Goal: Task Accomplishment & Management: Use online tool/utility

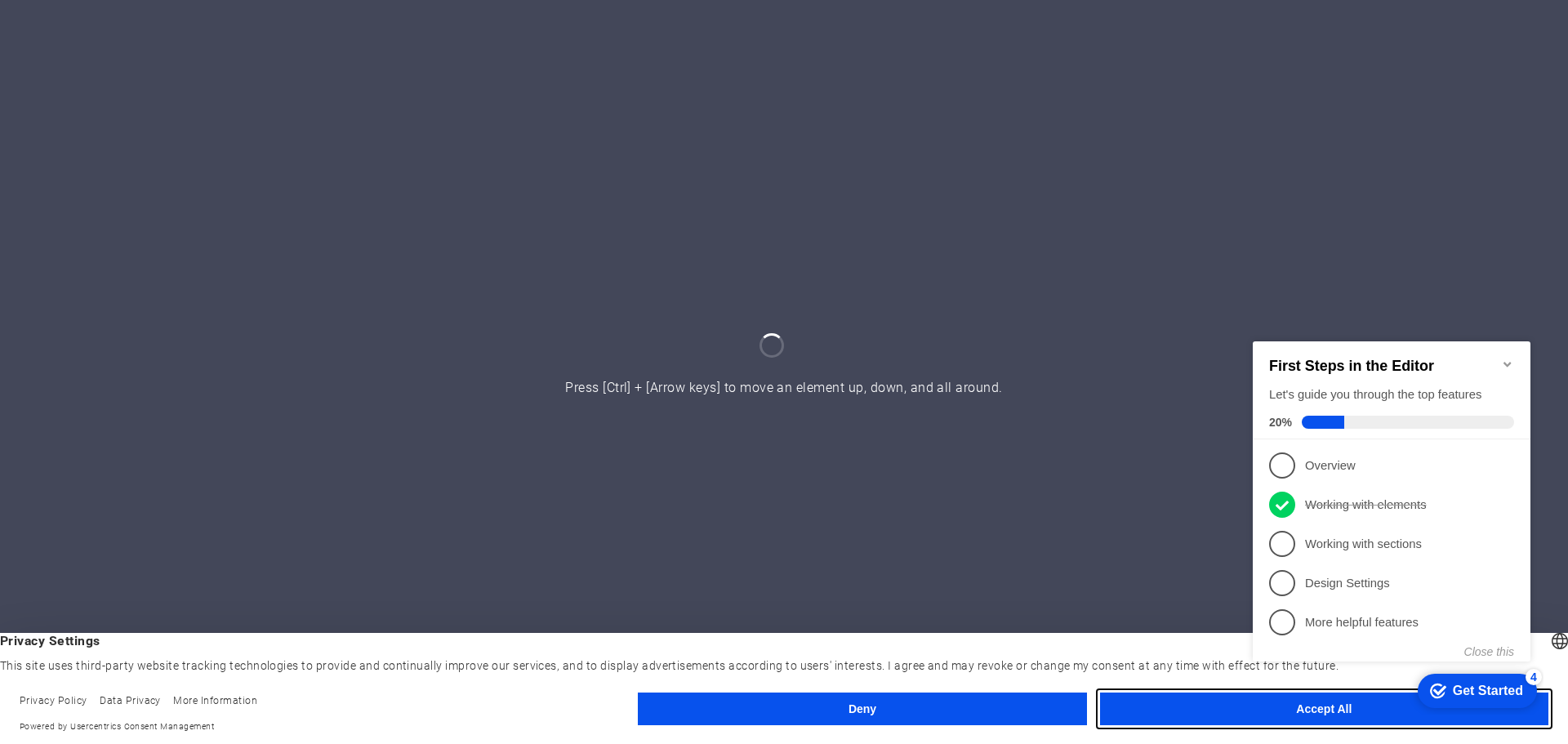
click at [1175, 705] on button "Accept All" at bounding box center [1324, 708] width 449 height 33
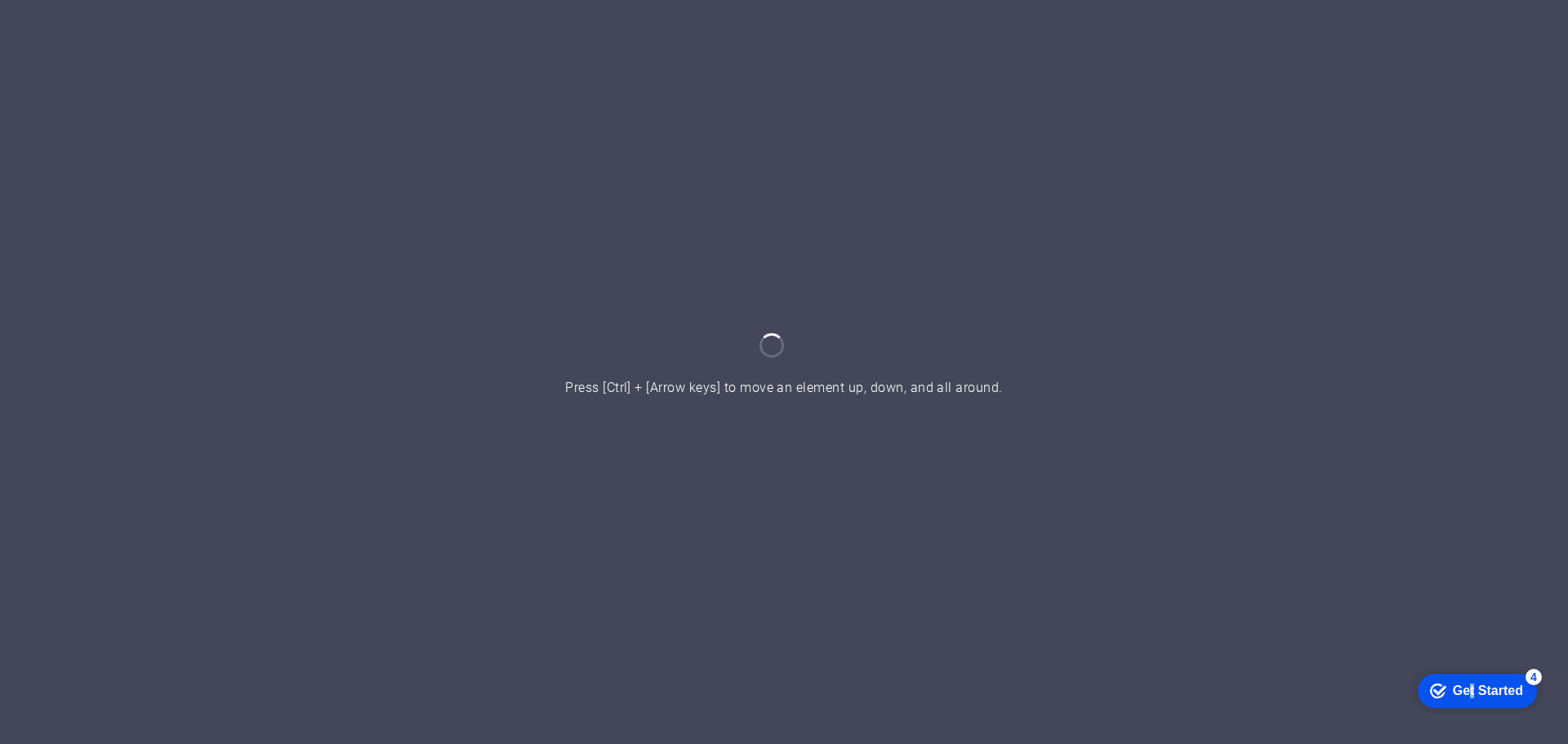
click at [1523, 698] on div "Get Started" at bounding box center [1487, 691] width 70 height 15
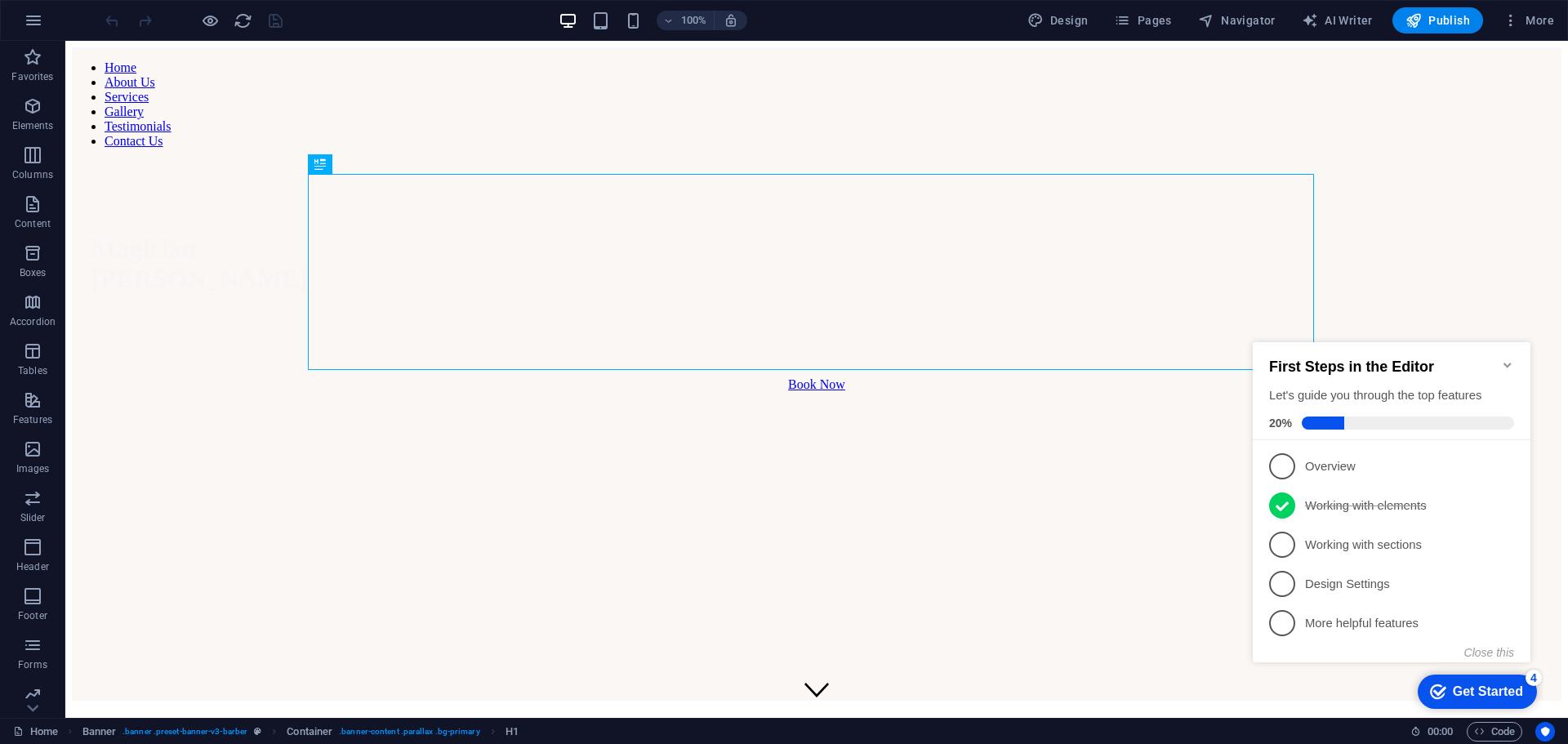
click at [1453, 692] on div "Get Started" at bounding box center [1487, 692] width 70 height 15
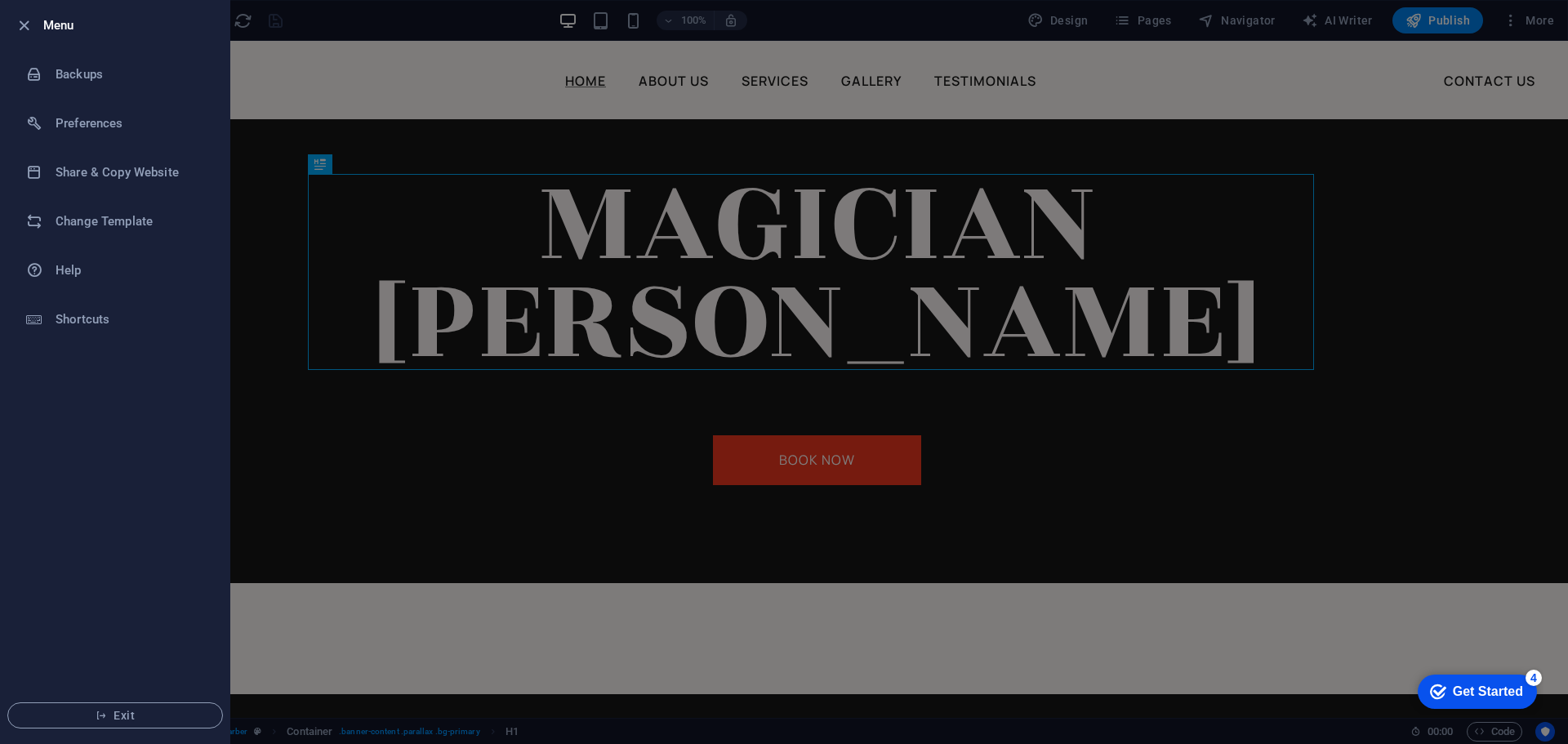
click at [0, 0] on div at bounding box center [0, 0] width 0 height 0
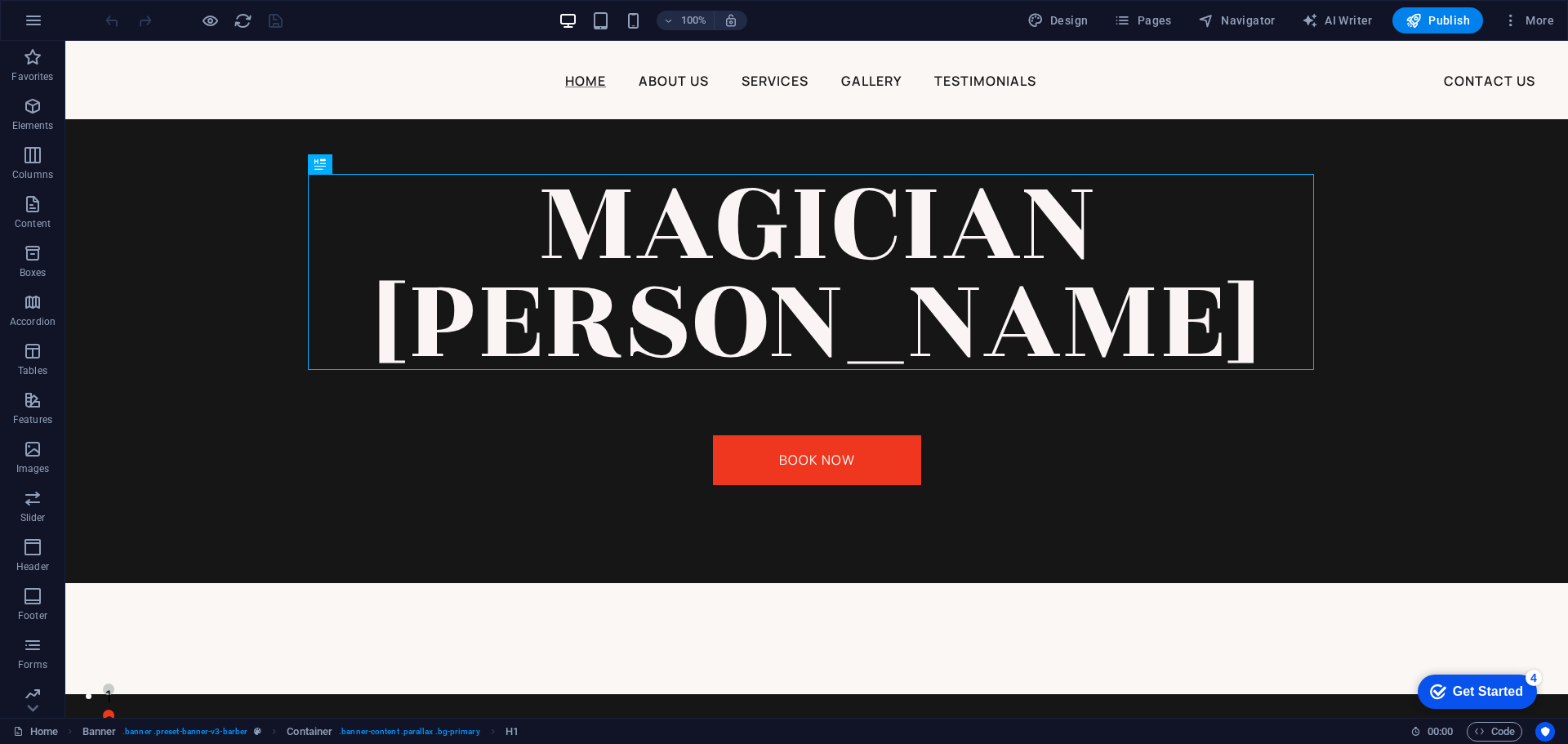
click at [1498, 643] on icon "button" at bounding box center [767, 656] width 1460 height 26
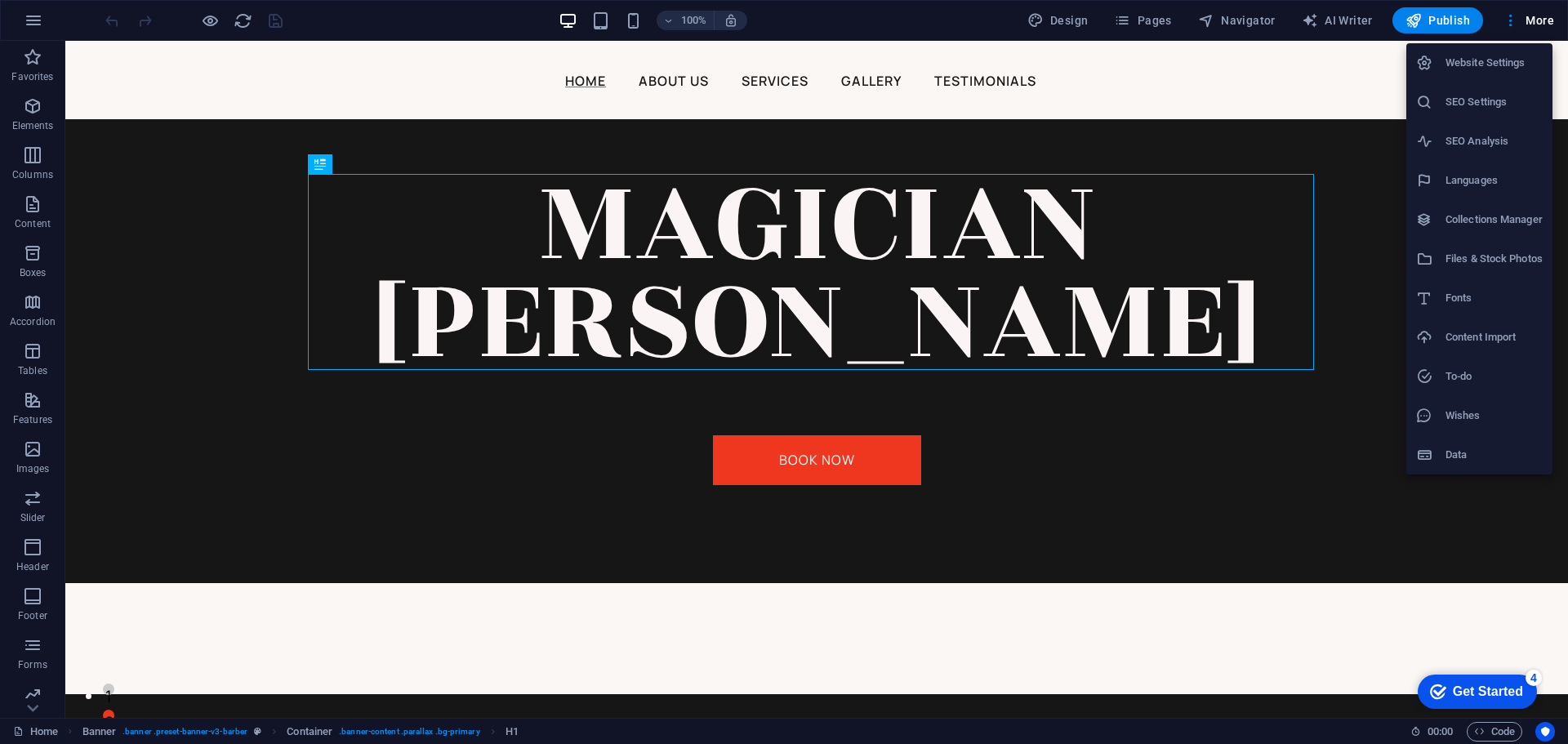
click at [1473, 65] on h6 "Website Settings" at bounding box center [1494, 63] width 97 height 20
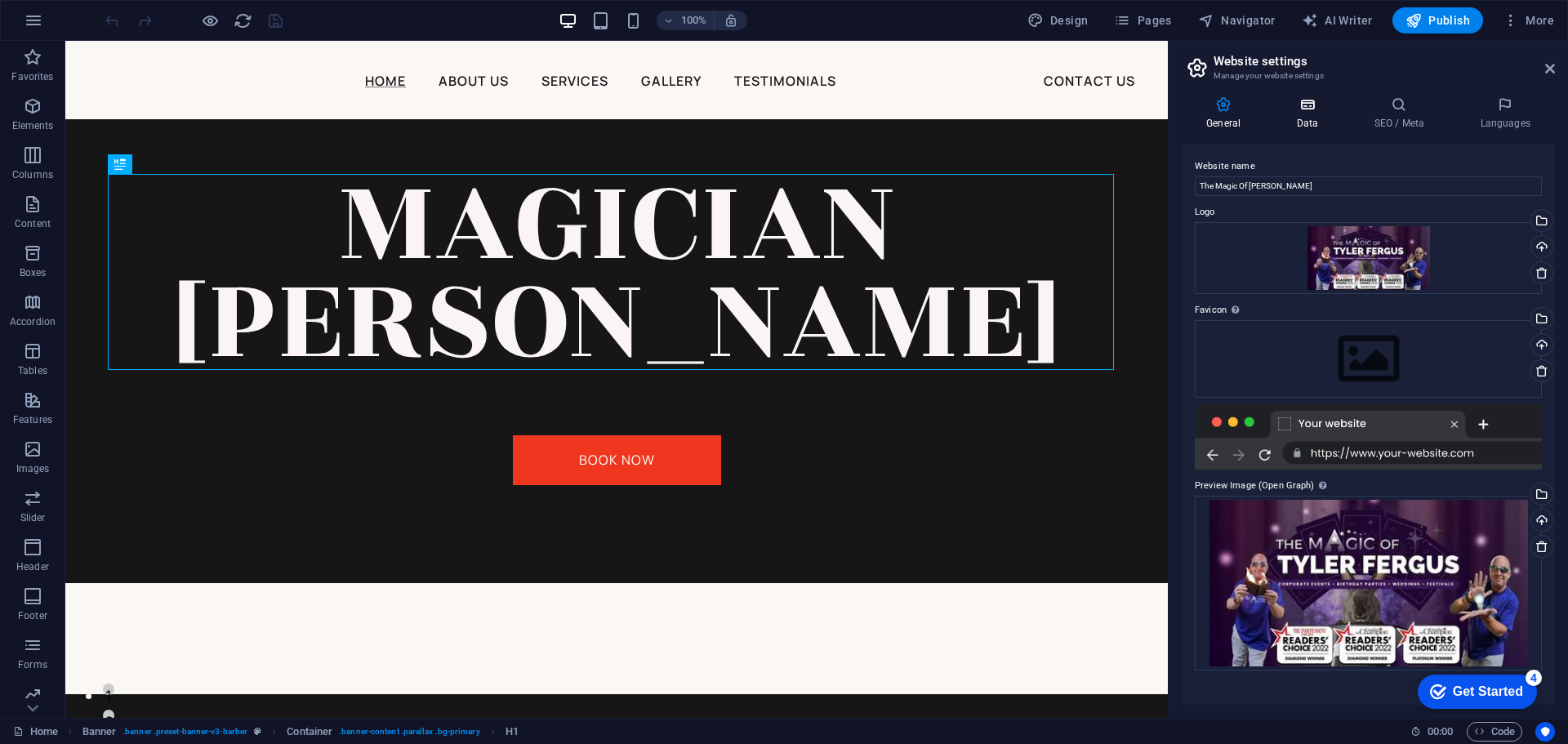
click at [1315, 112] on icon at bounding box center [1308, 104] width 71 height 16
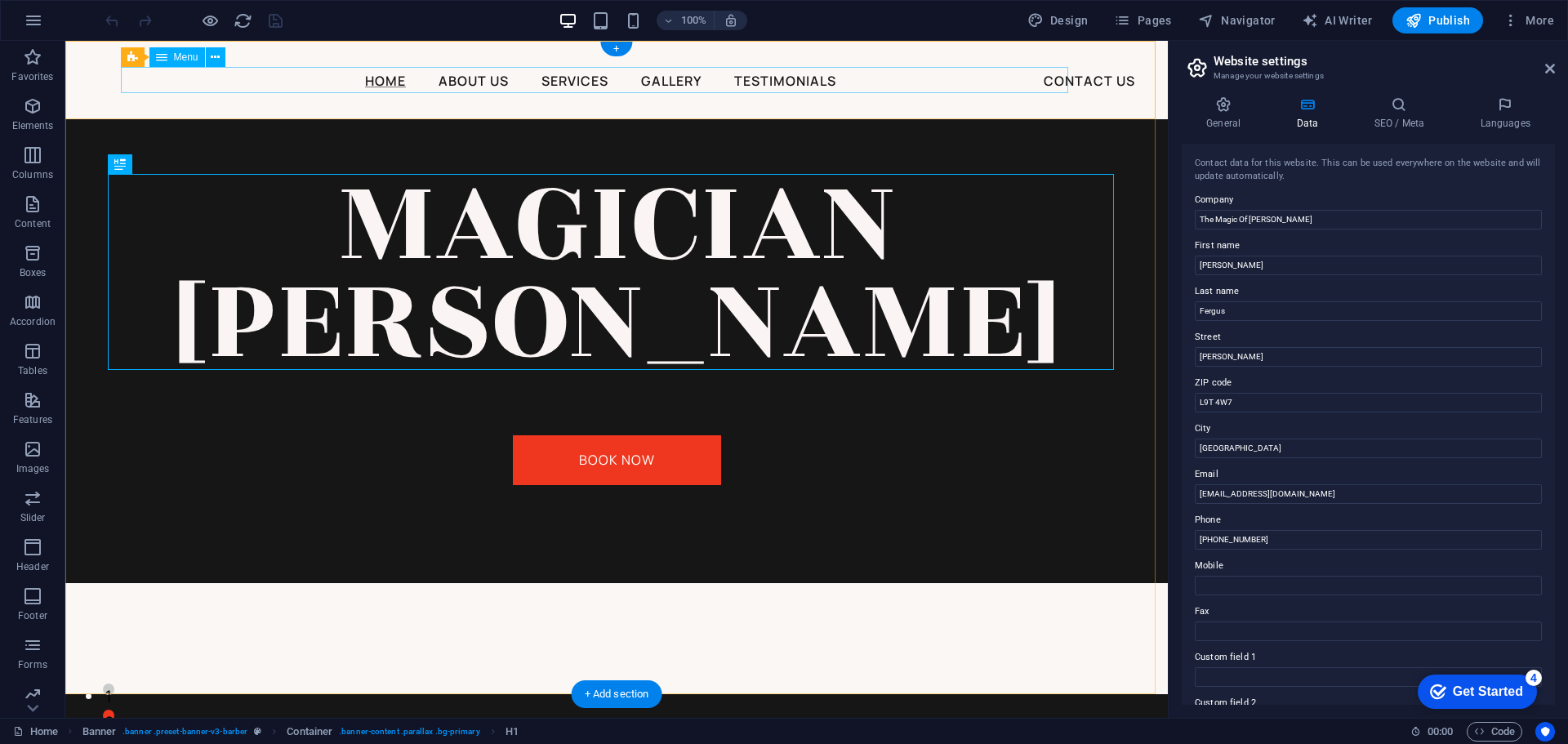
click at [1054, 92] on nav "Home About Us Services Gallery Testimonials Contact Us" at bounding box center [600, 81] width 948 height 26
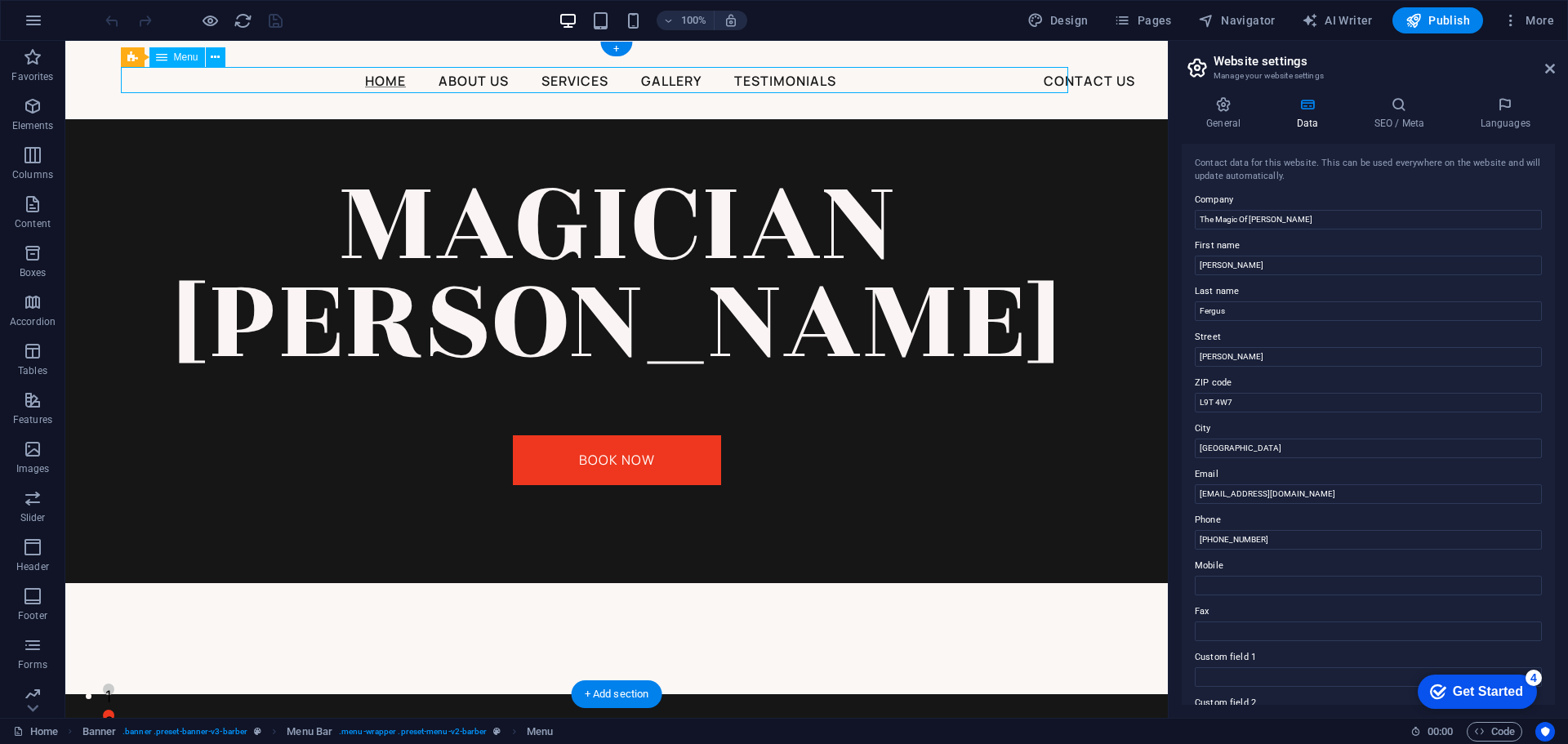
click at [1056, 79] on nav "Home About Us Services Gallery Testimonials Contact Us" at bounding box center [600, 81] width 948 height 26
click at [0, 0] on span "Pages" at bounding box center [0, 0] width 0 height 0
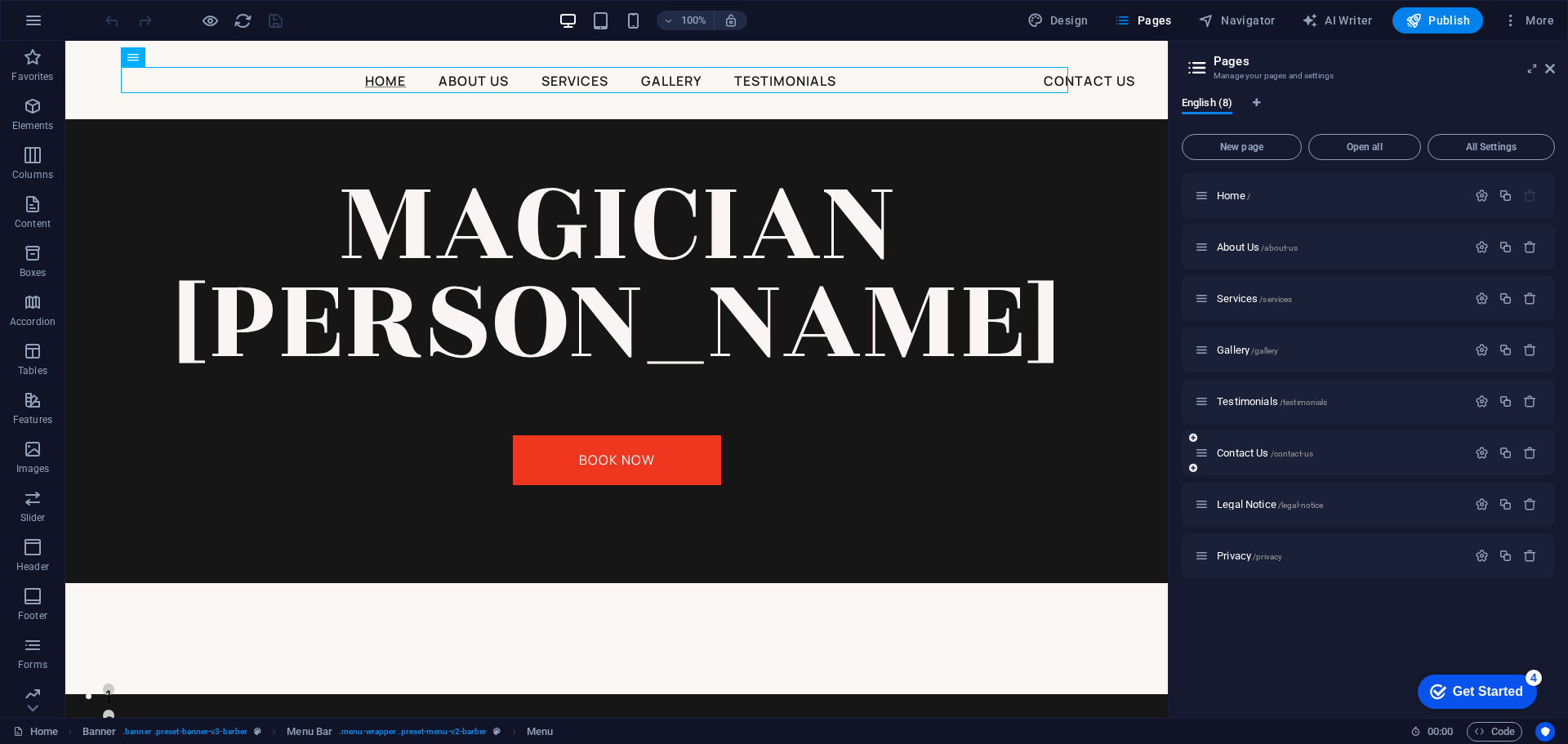
click at [1243, 447] on div "Contact Us /contact-us" at bounding box center [1331, 453] width 272 height 19
click at [1240, 451] on span "Contact Us /contact-us" at bounding box center [1265, 453] width 96 height 12
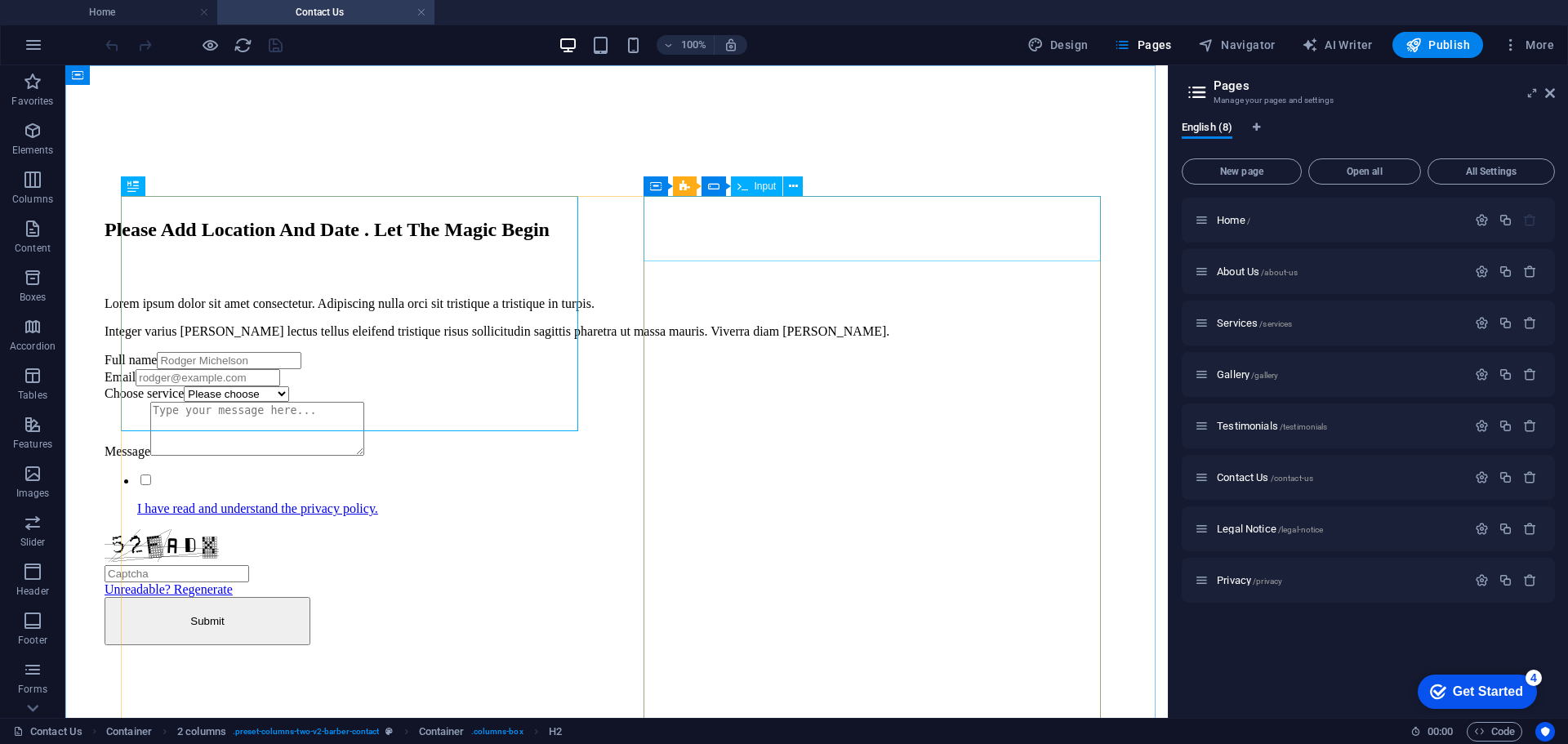
click at [747, 183] on icon at bounding box center [742, 186] width 10 height 20
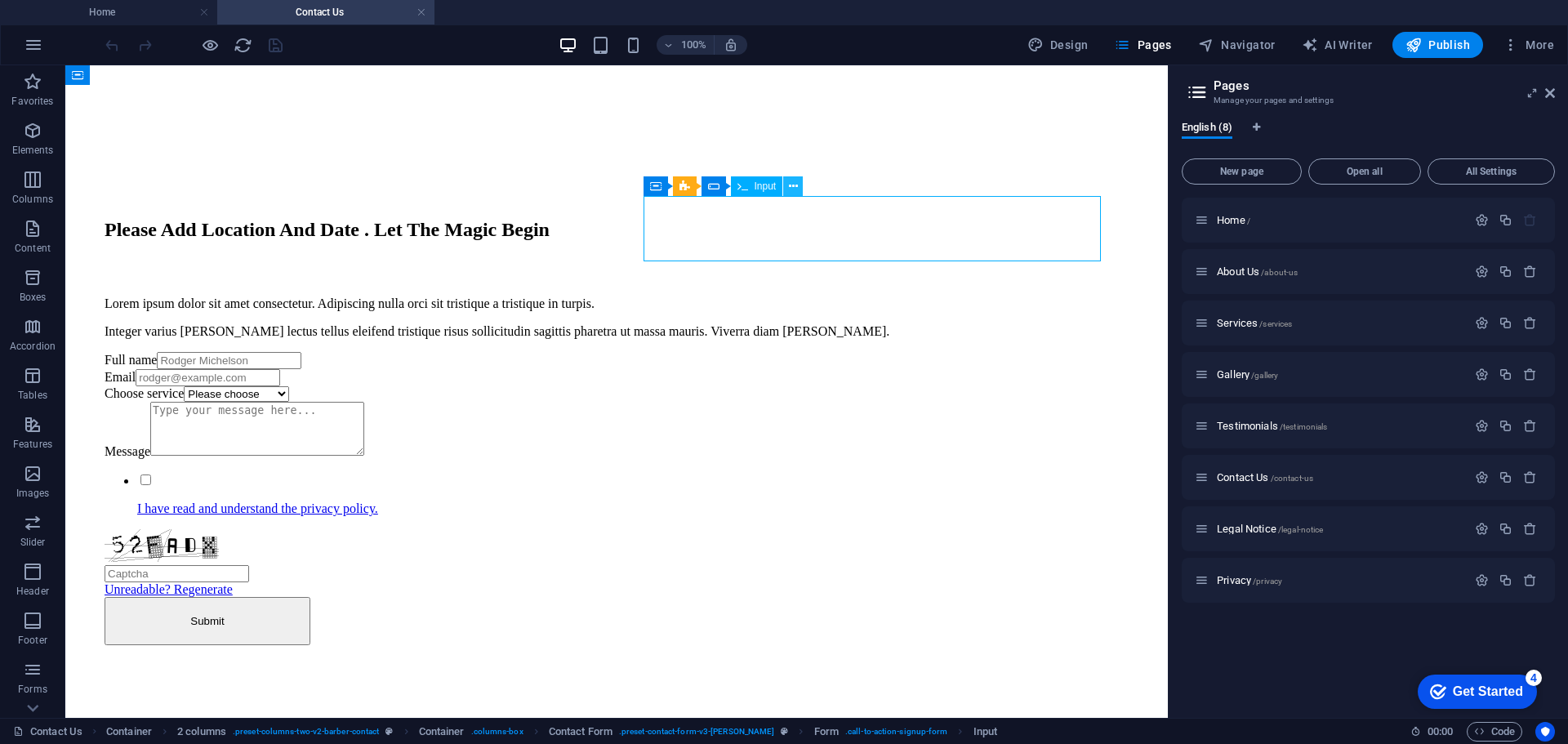
click at [795, 187] on icon at bounding box center [793, 186] width 9 height 17
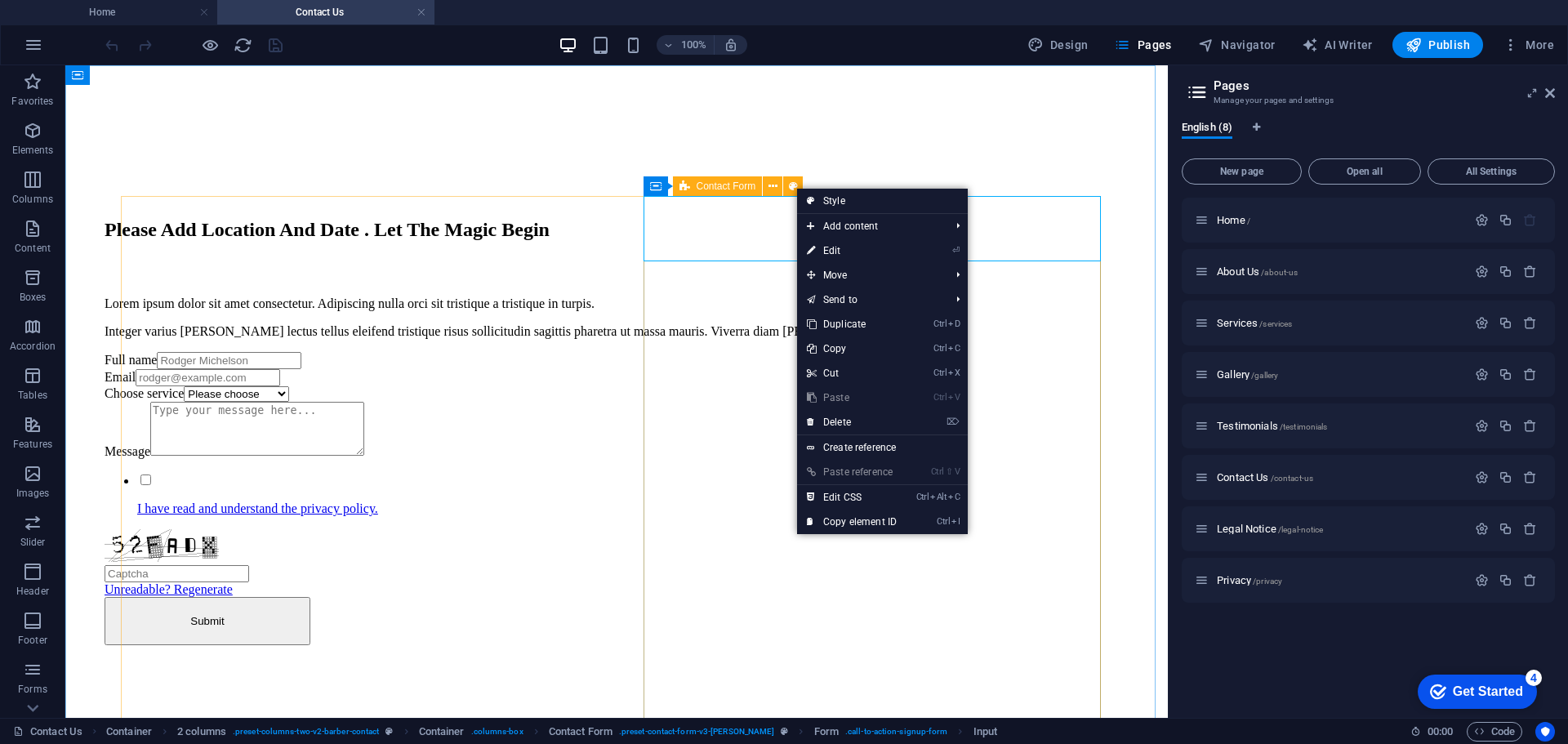
click at [686, 193] on icon at bounding box center [684, 186] width 10 height 20
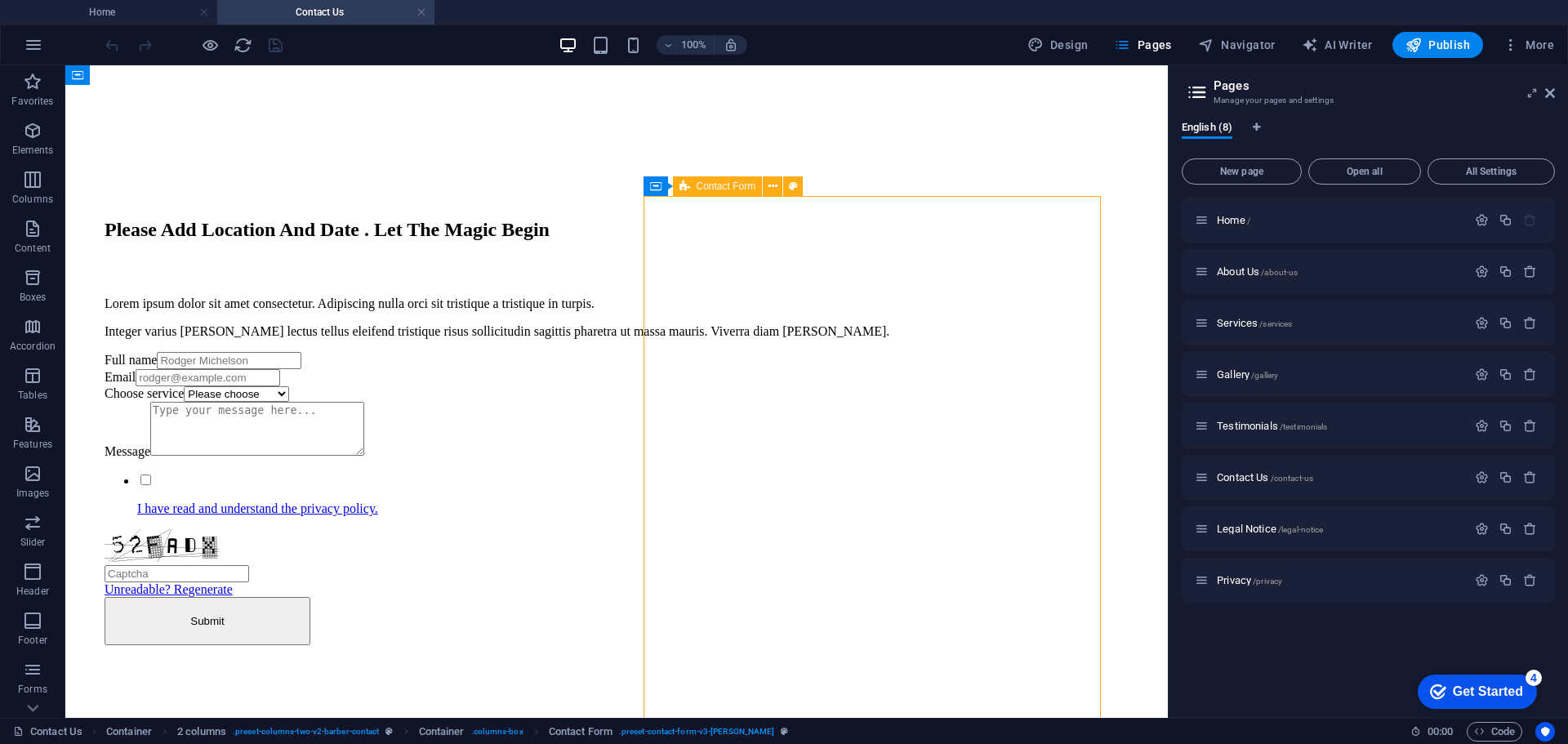
click at [688, 188] on icon at bounding box center [684, 186] width 10 height 20
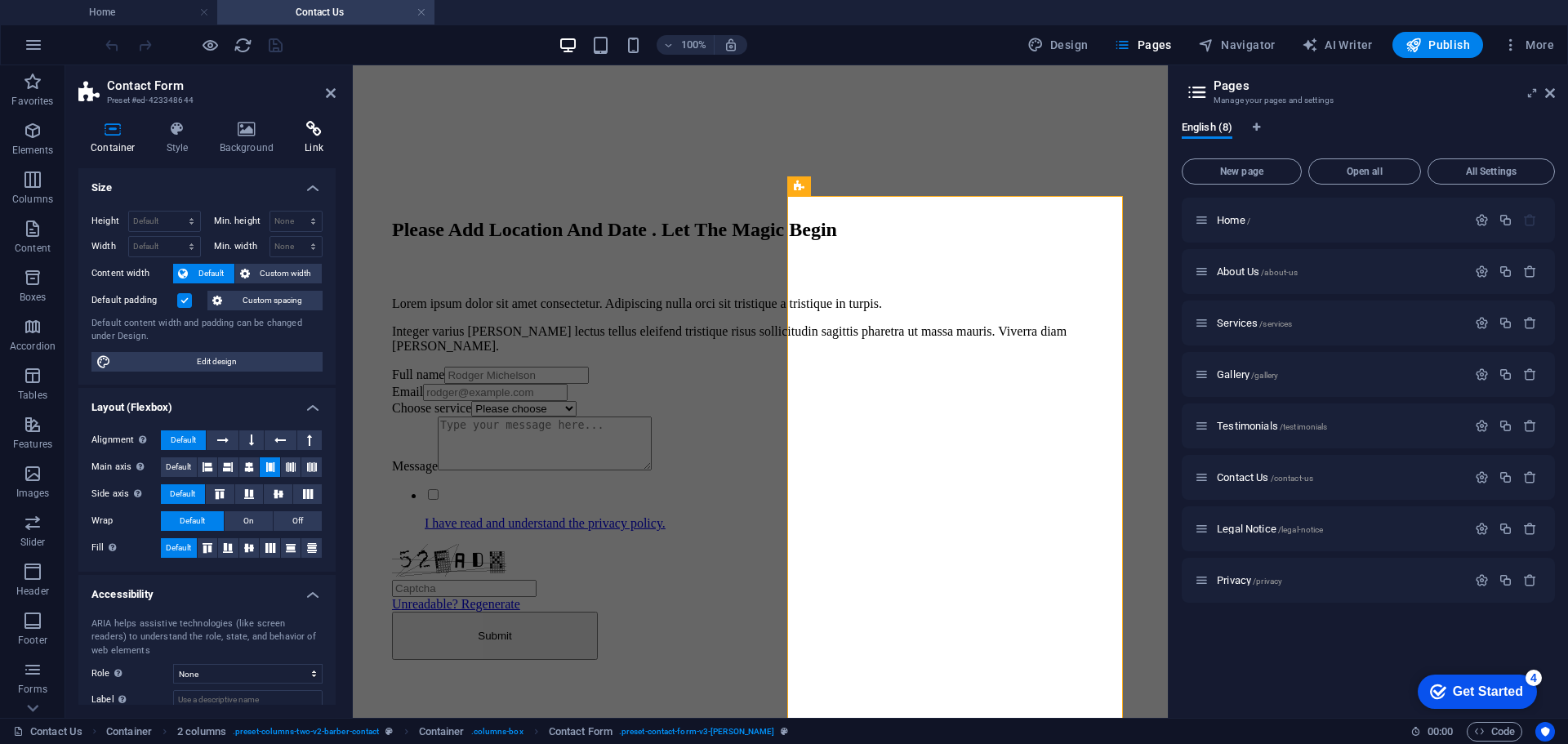
click at [316, 126] on icon at bounding box center [314, 128] width 43 height 16
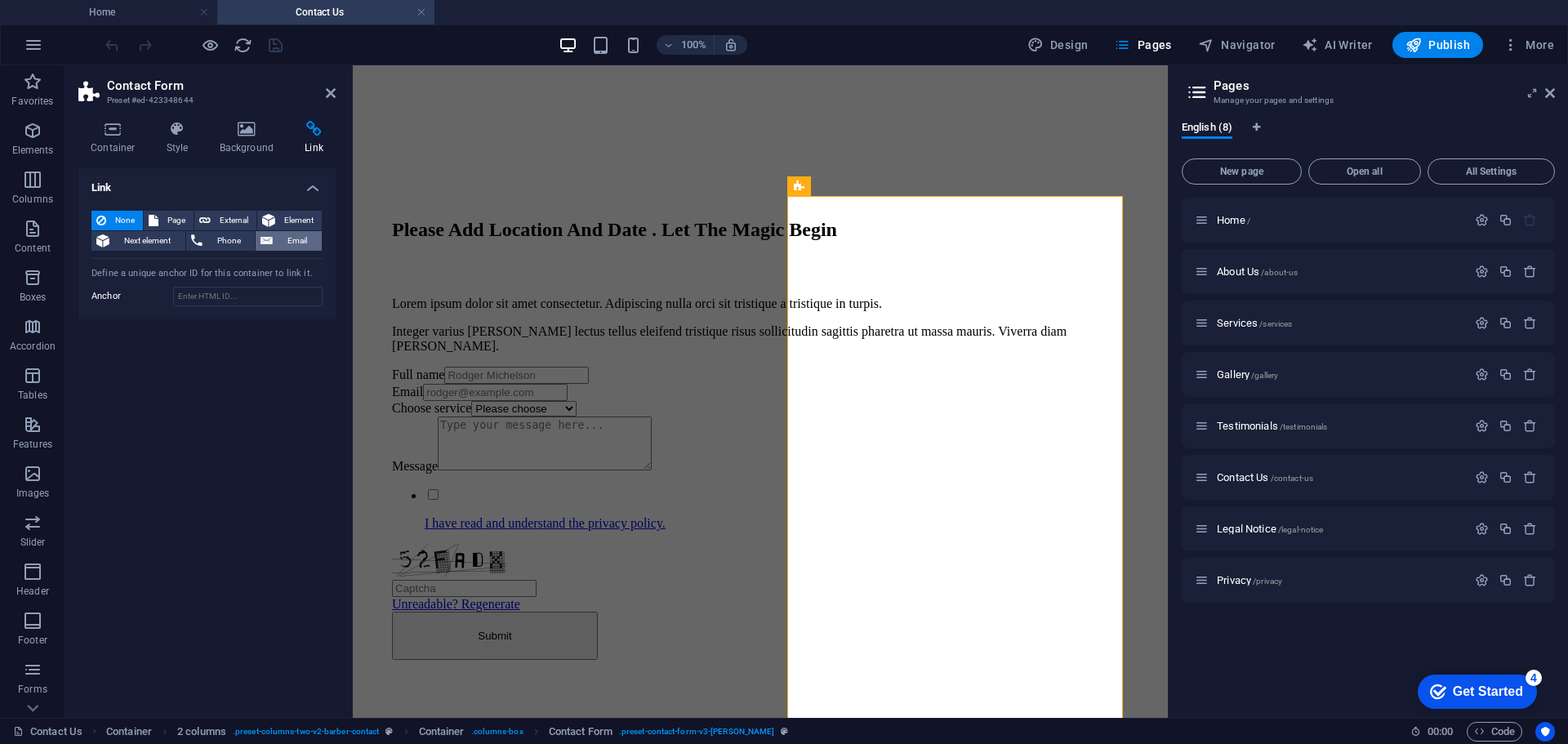
click at [278, 235] on span "Email" at bounding box center [297, 241] width 39 height 20
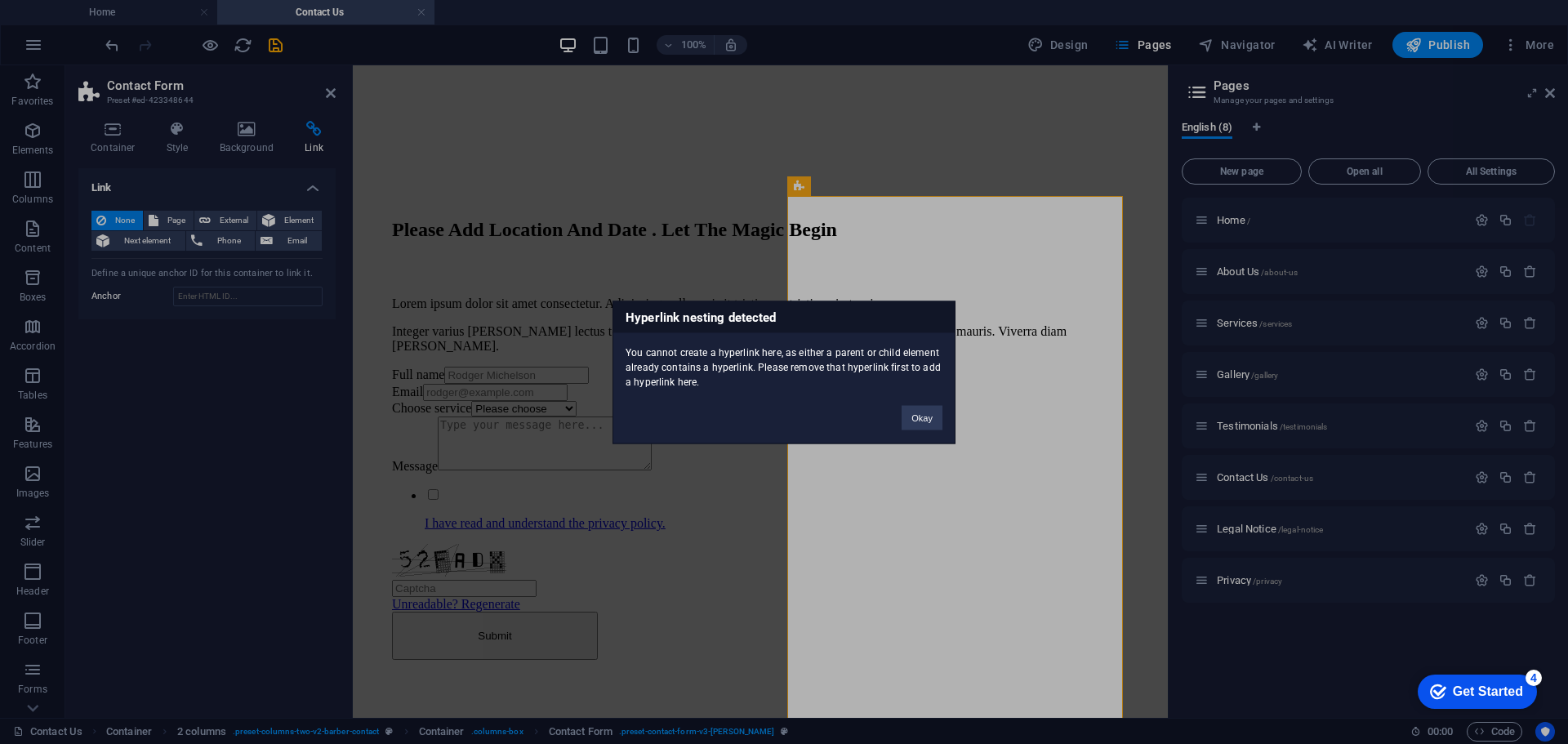
click at [674, 222] on div "Hyperlink nesting detected You cannot create a hyperlink here, as either a pare…" at bounding box center [784, 372] width 1568 height 744
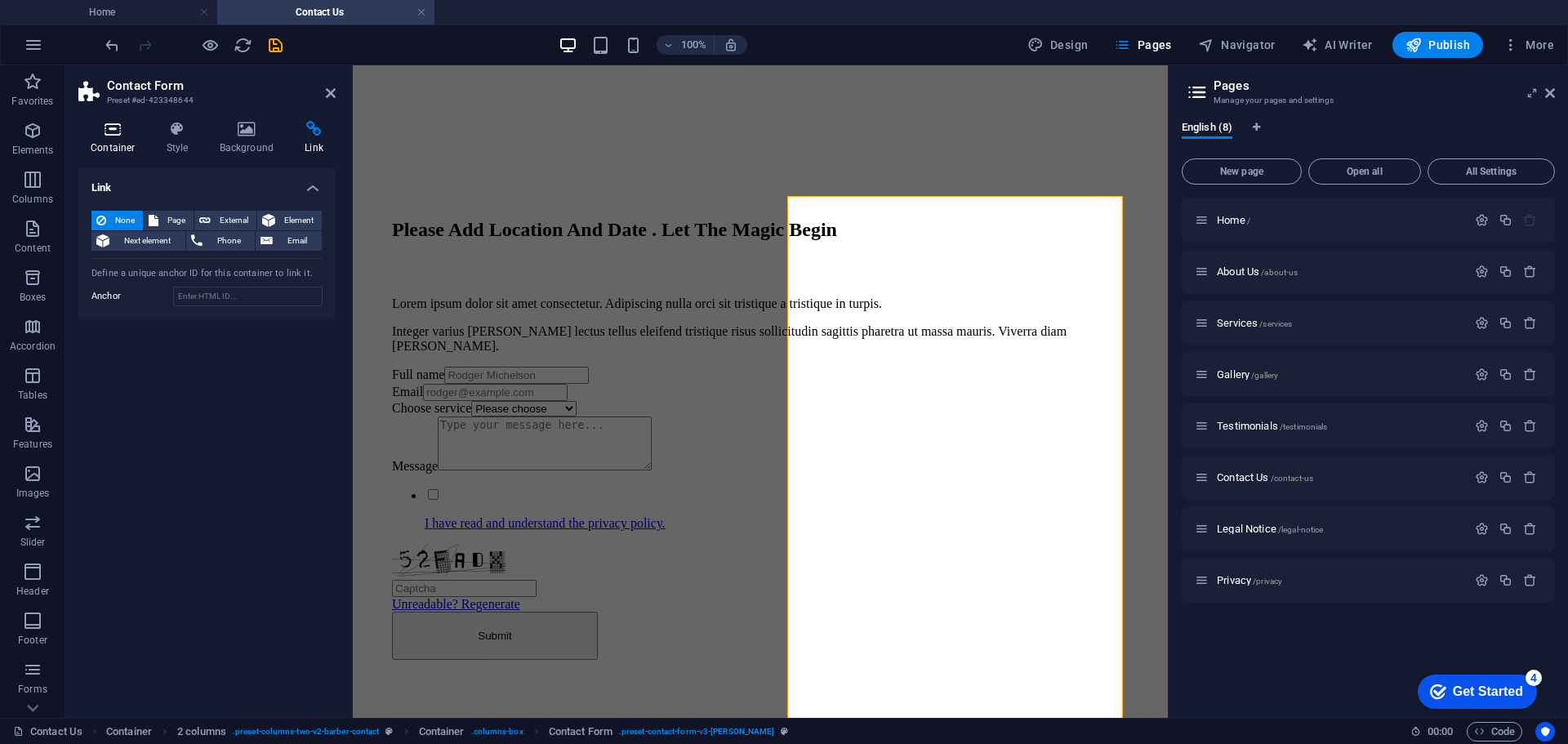
click at [114, 139] on h4 "Container" at bounding box center [116, 138] width 76 height 35
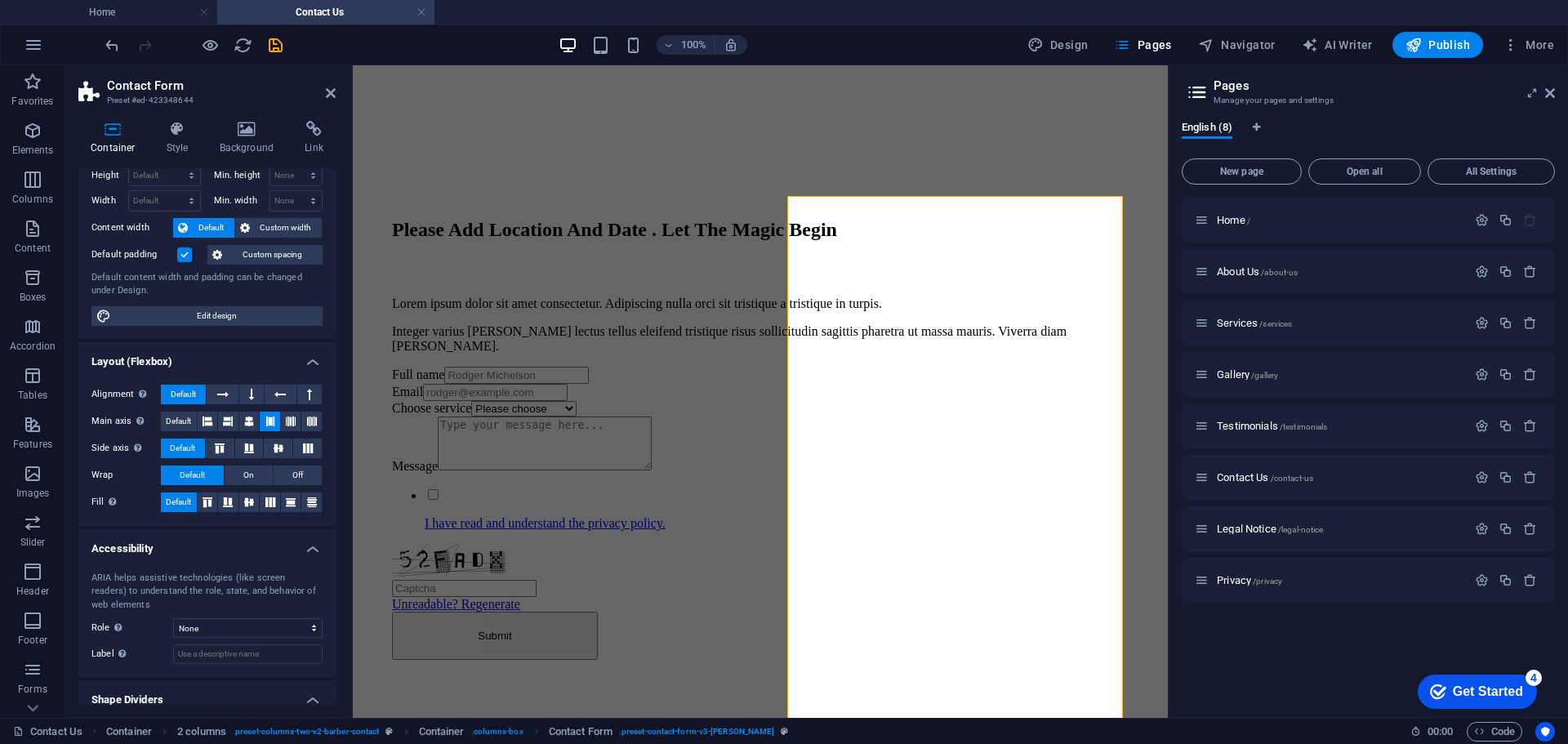
scroll to position [97, 0]
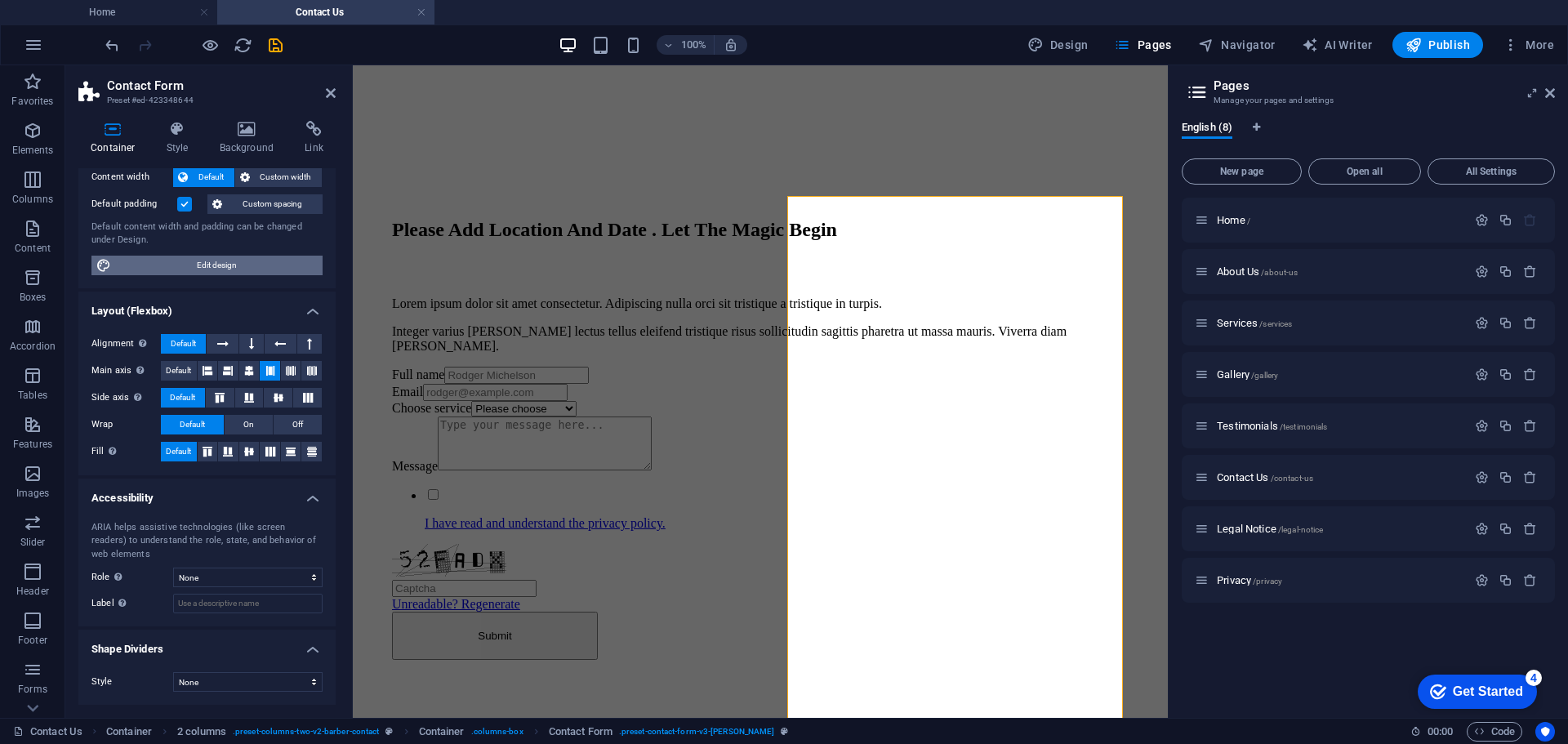
click at [194, 270] on span "Edit design" at bounding box center [216, 265] width 201 height 20
select select "px"
select select "400"
select select "px"
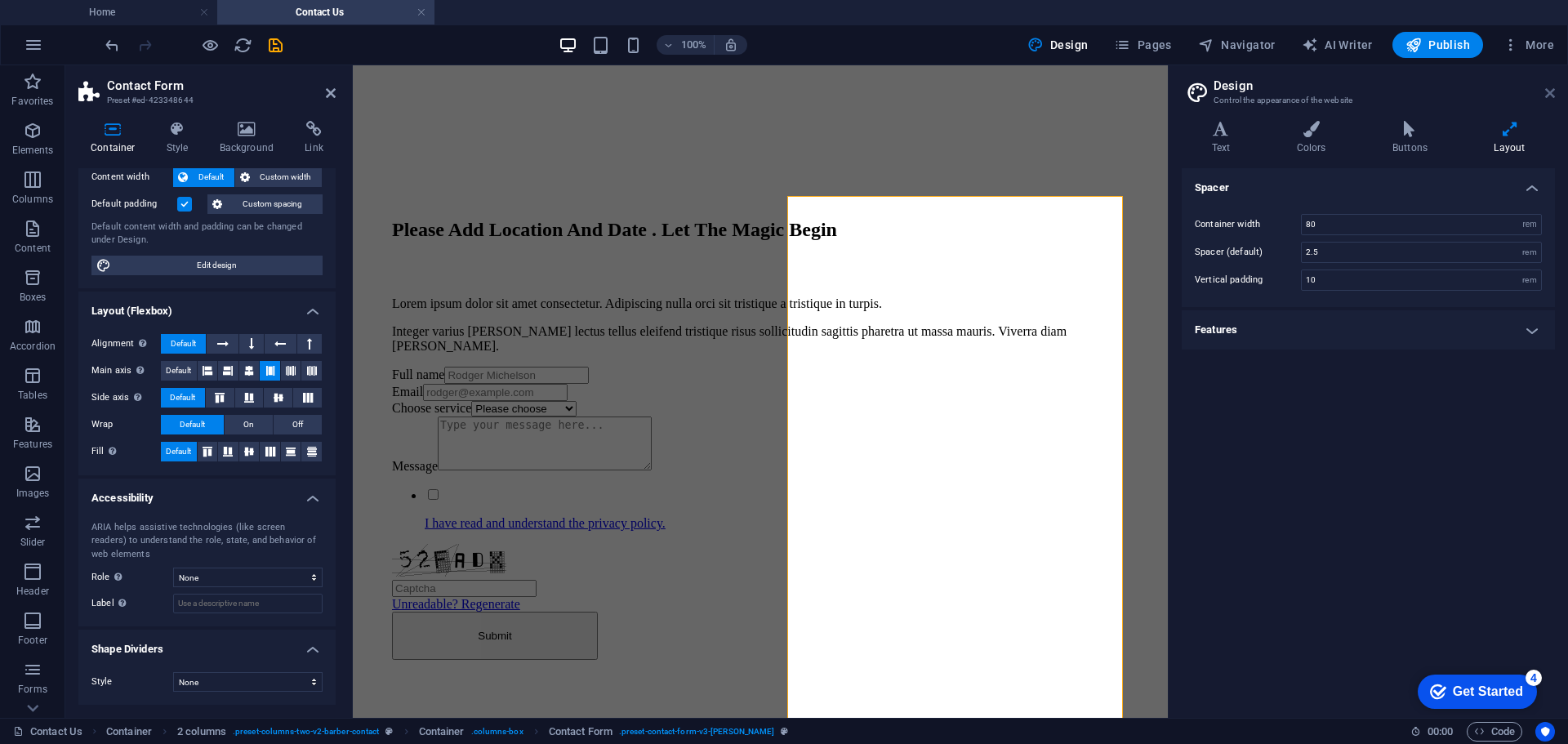
click at [1552, 89] on icon at bounding box center [1550, 93] width 9 height 13
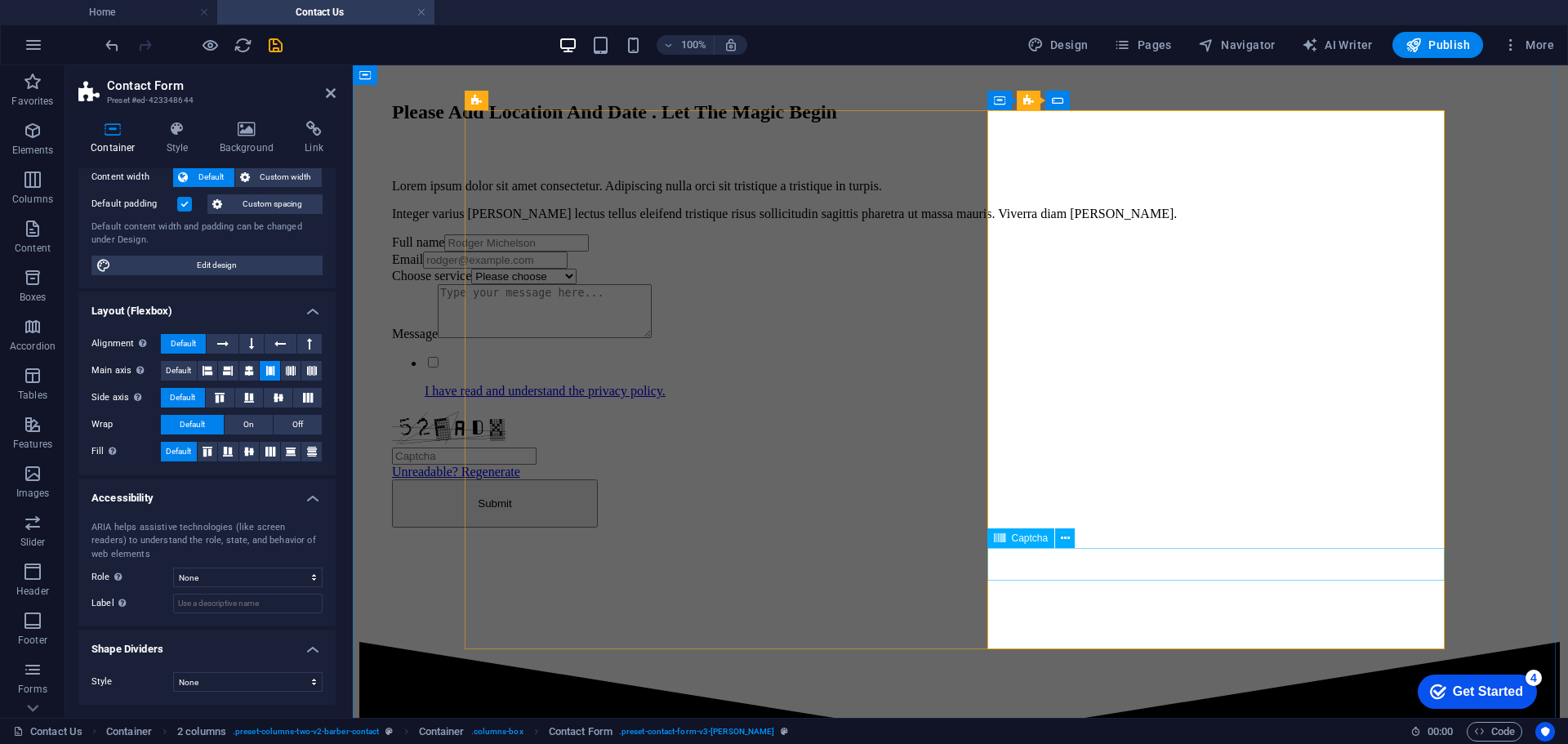
scroll to position [82, 0]
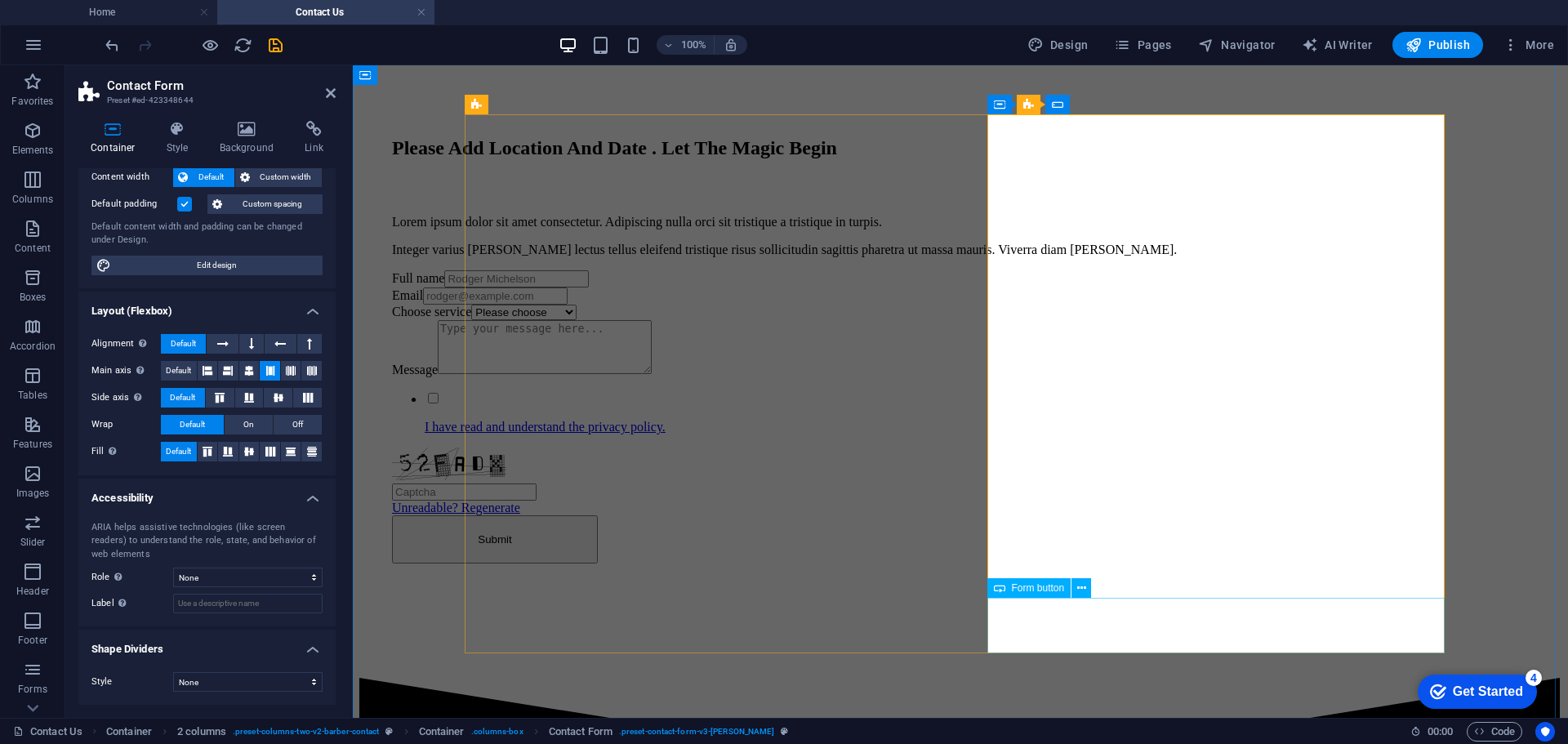
click at [1104, 564] on div "Submit" at bounding box center [961, 539] width 1137 height 48
click at [1038, 593] on span "Form button" at bounding box center [1038, 588] width 53 height 9
click at [1037, 589] on span "Form button" at bounding box center [1038, 588] width 53 height 9
select select "px"
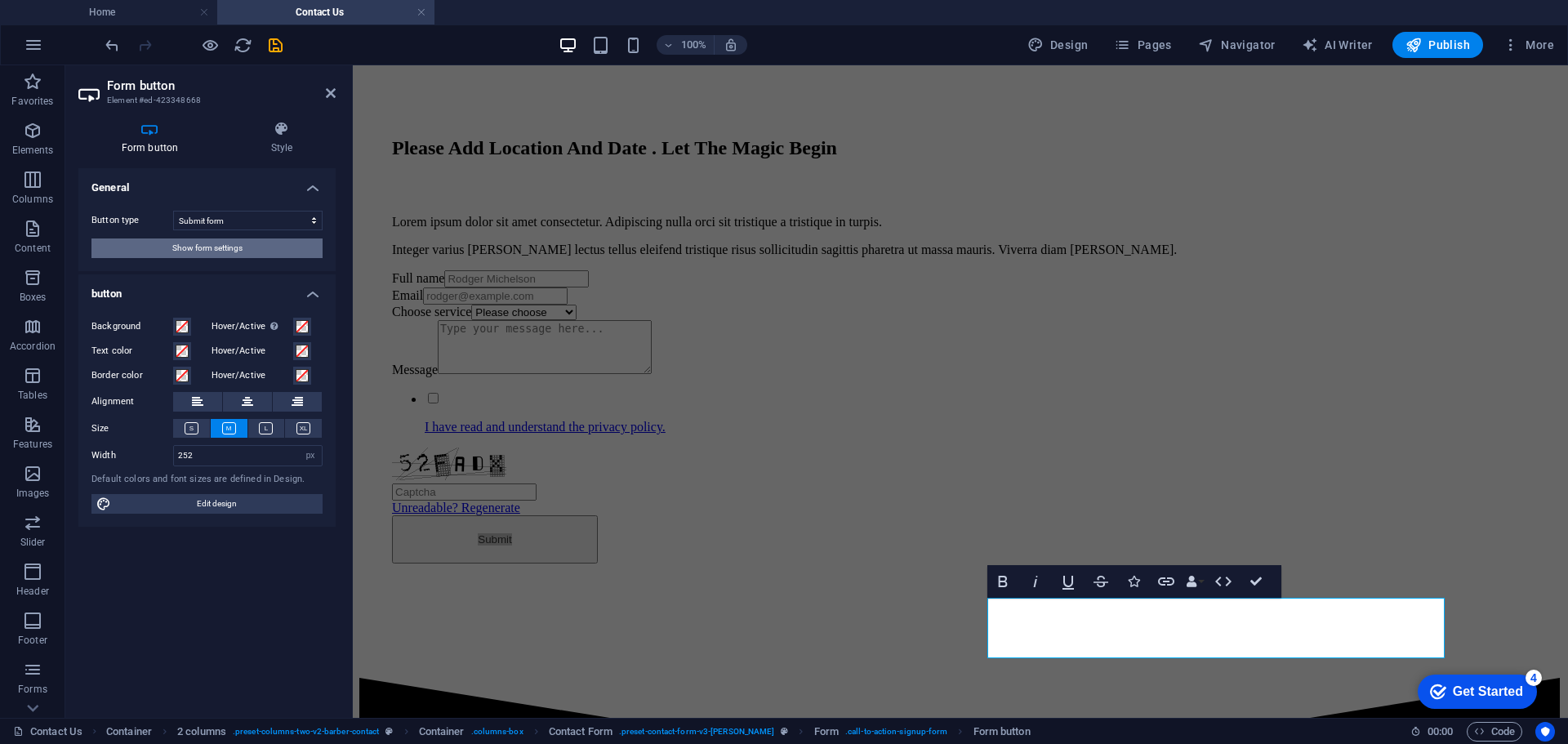
click at [264, 254] on button "Show form settings" at bounding box center [207, 248] width 231 height 20
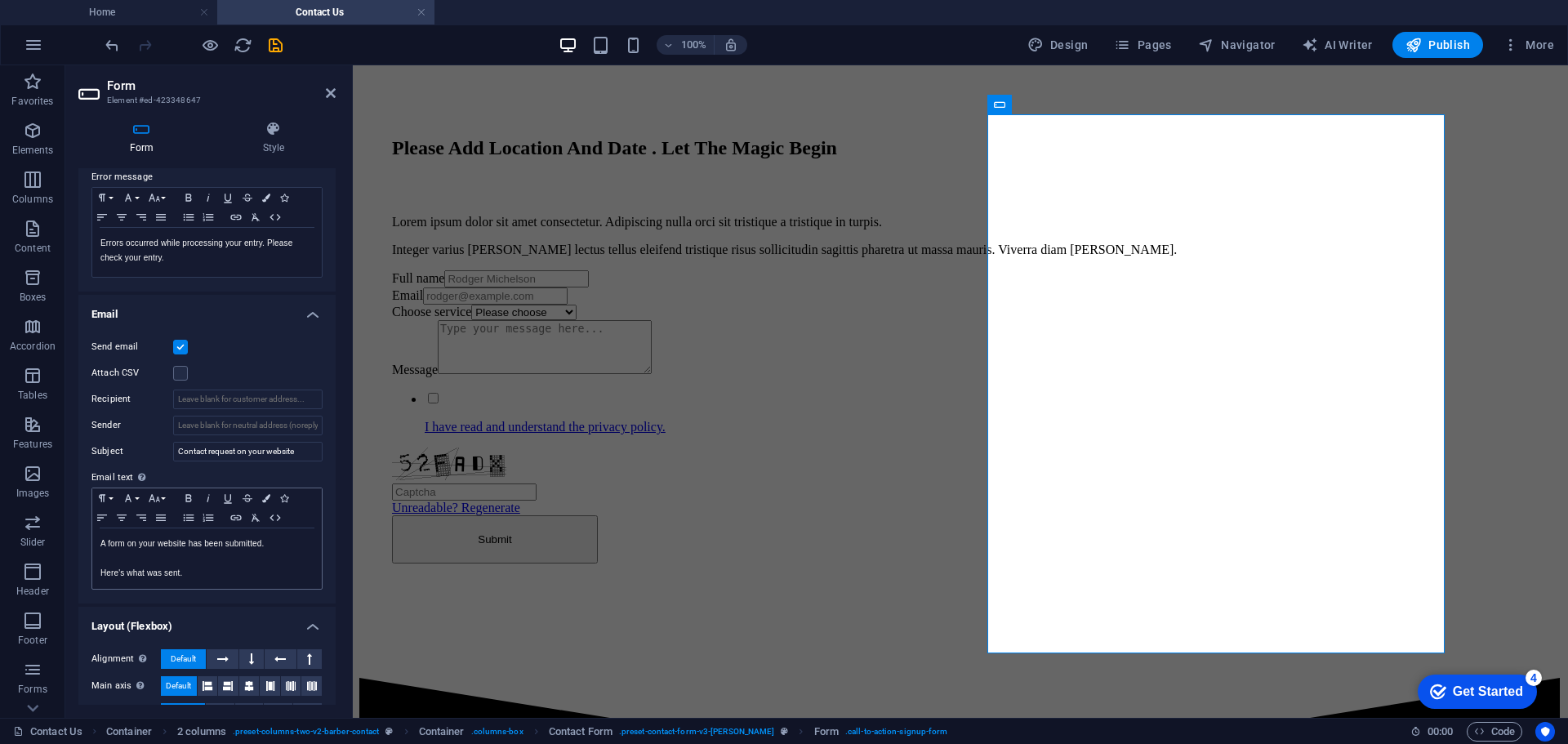
scroll to position [327, 0]
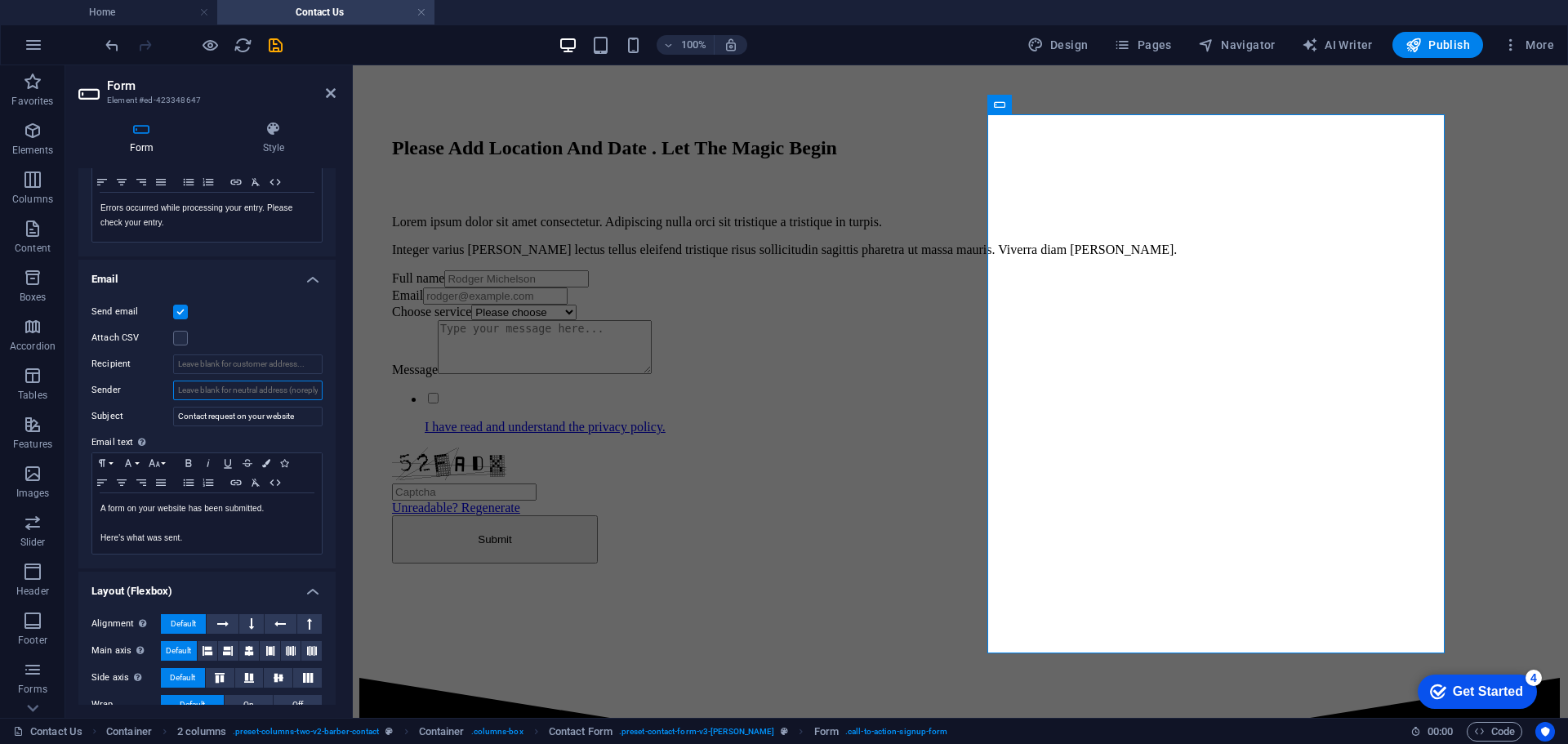
click at [198, 394] on input "Sender" at bounding box center [248, 390] width 150 height 20
click at [200, 354] on input "Recipient" at bounding box center [248, 364] width 150 height 20
click at [211, 385] on input "Sender" at bounding box center [248, 390] width 150 height 20
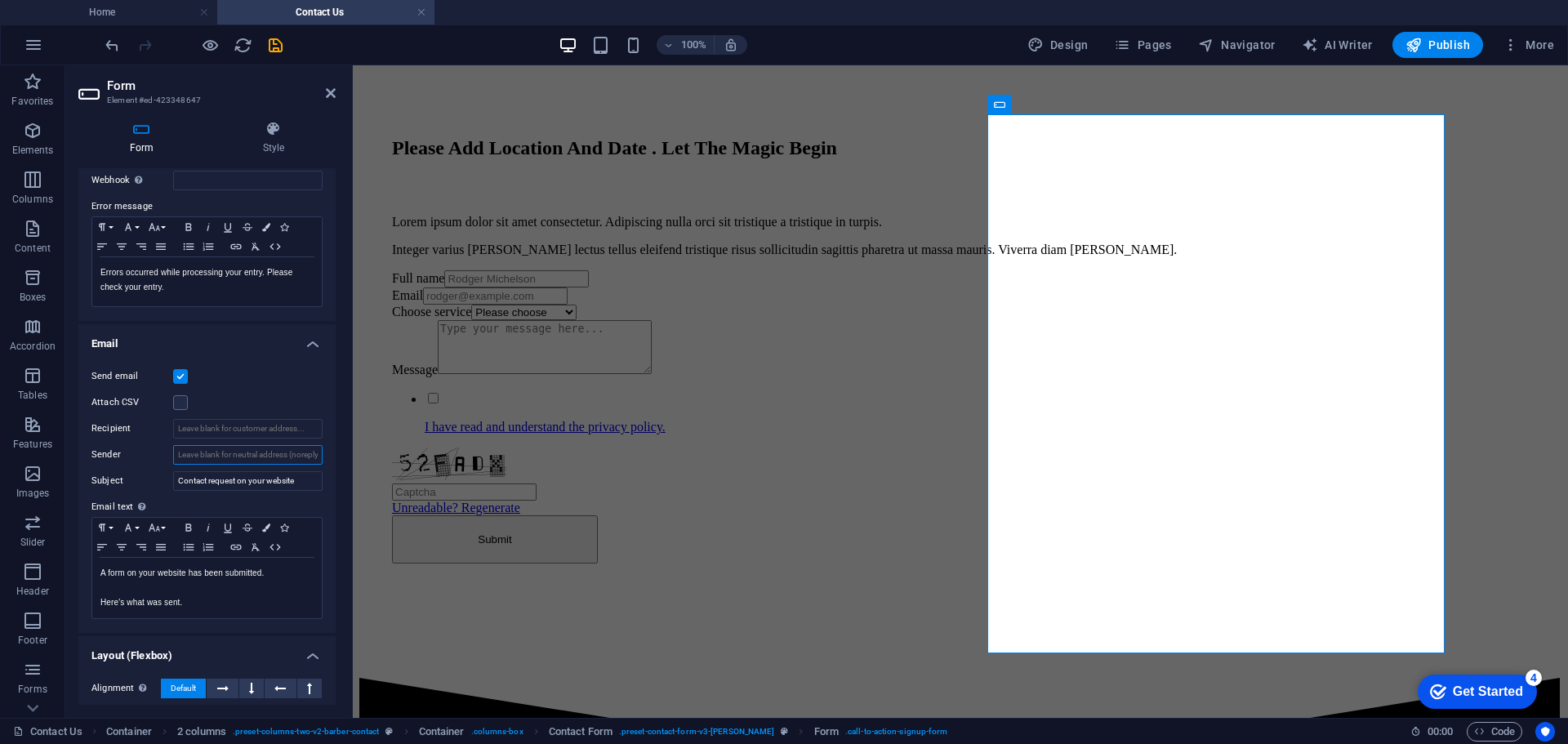
scroll to position [296, 0]
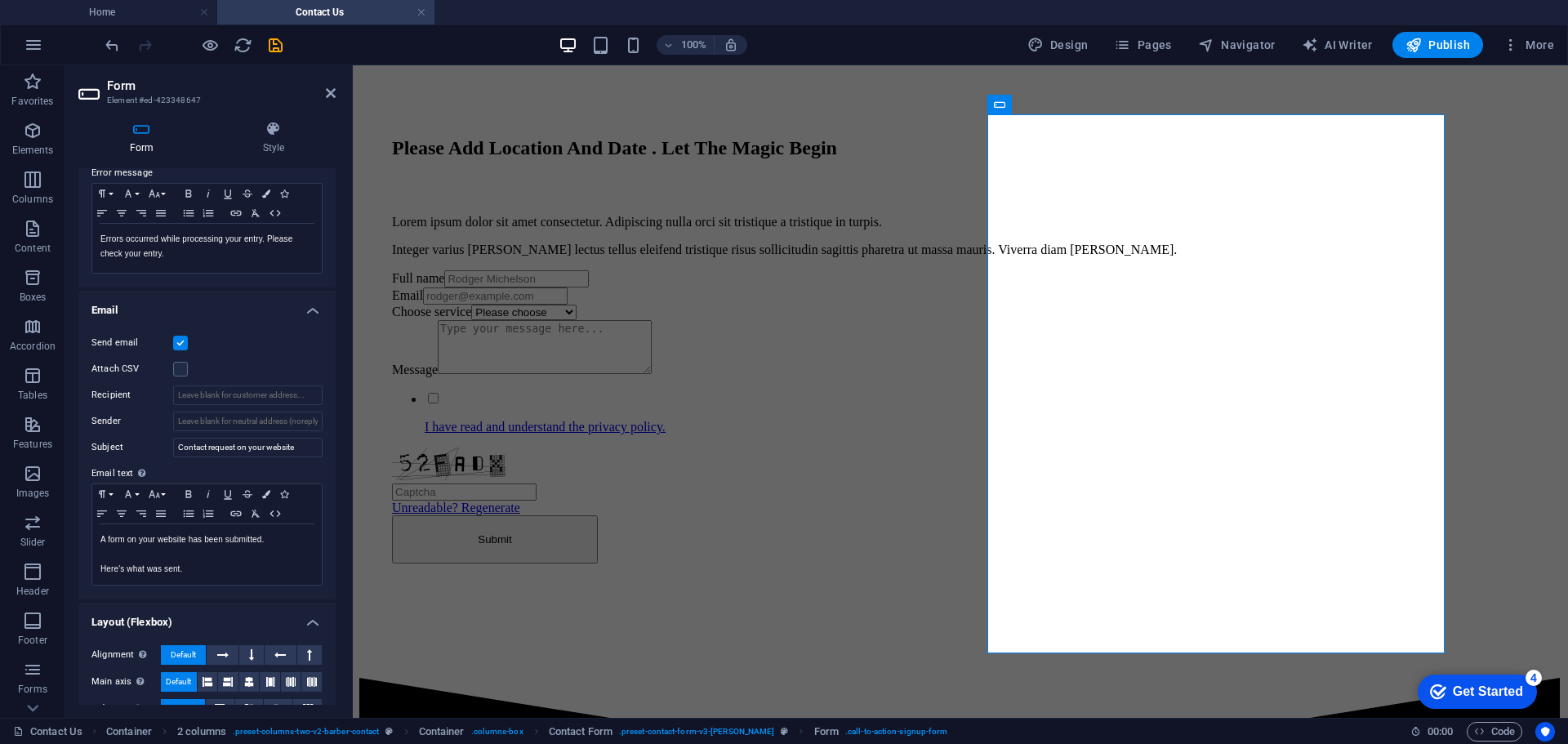
click at [1534, 622] on div "Please Add Location And Date . Let The Magic Begin Lorem ipsum dolor sit amet c…" at bounding box center [961, 335] width 1203 height 688
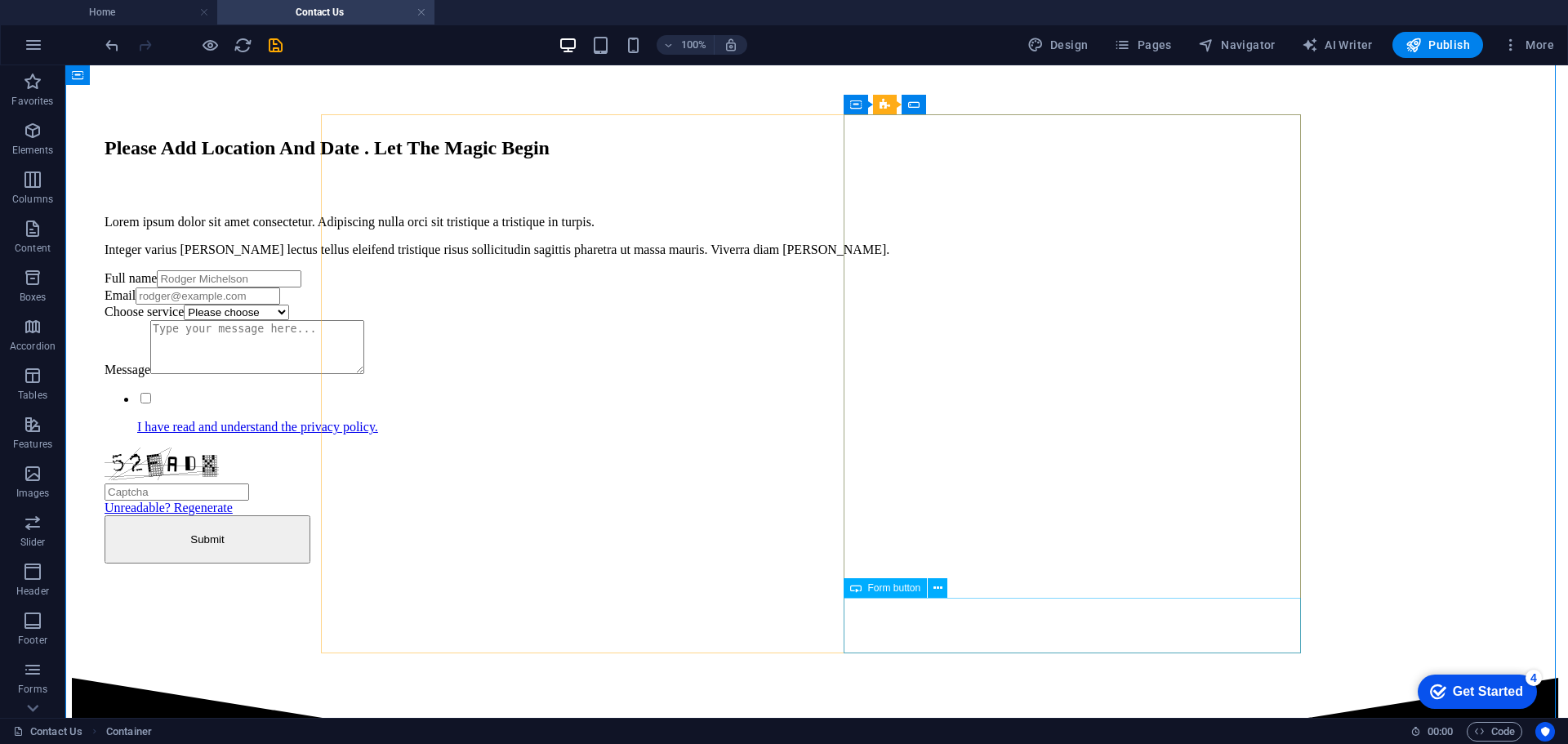
click at [931, 564] on div "Submit" at bounding box center [817, 539] width 1425 height 48
click at [885, 586] on span "Form button" at bounding box center [895, 588] width 53 height 9
drag, startPoint x: 885, startPoint y: 586, endPoint x: 536, endPoint y: 521, distance: 355.0
click at [885, 586] on span "Form button" at bounding box center [895, 588] width 53 height 9
select select "px"
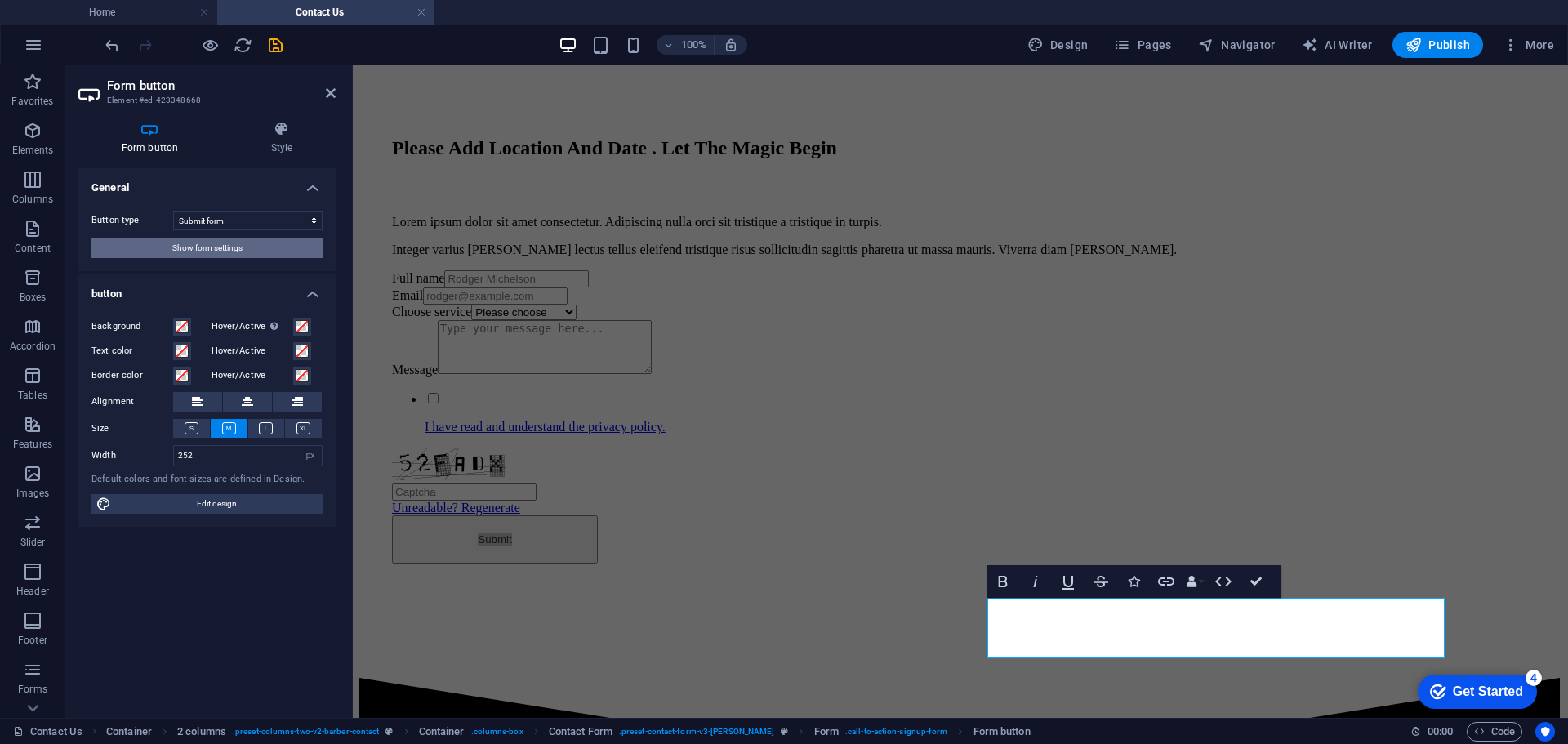
click at [245, 241] on button "Show form settings" at bounding box center [207, 248] width 231 height 20
